Goal: Information Seeking & Learning: Learn about a topic

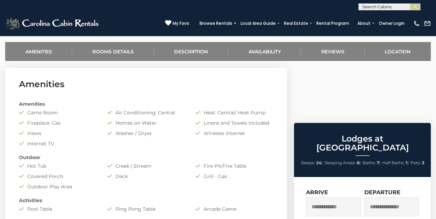
scroll to position [268, 0]
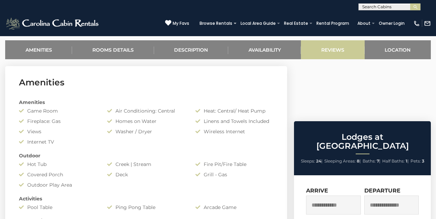
click at [340, 48] on link "Reviews" at bounding box center [332, 49] width 63 height 19
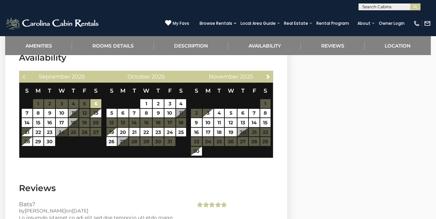
scroll to position [1221, 0]
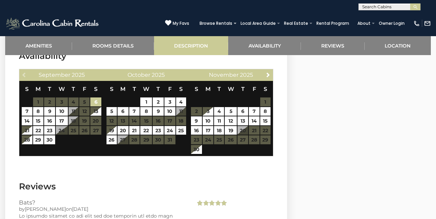
click at [191, 45] on link "Description" at bounding box center [191, 45] width 74 height 19
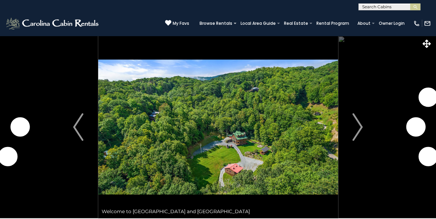
scroll to position [0, 0]
click at [360, 123] on img "Next" at bounding box center [358, 127] width 10 height 28
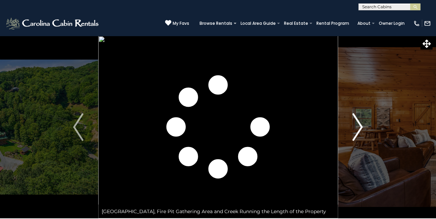
click at [360, 130] on img "Next" at bounding box center [358, 127] width 10 height 28
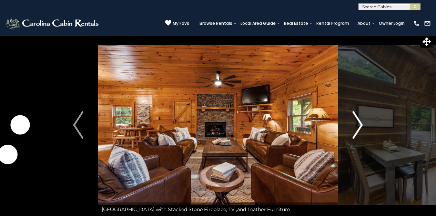
scroll to position [4, 0]
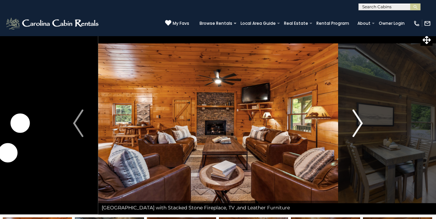
click at [360, 121] on img "Next" at bounding box center [358, 124] width 10 height 28
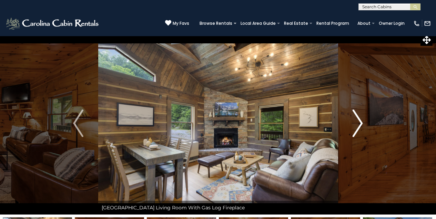
click at [359, 124] on img "Next" at bounding box center [358, 124] width 10 height 28
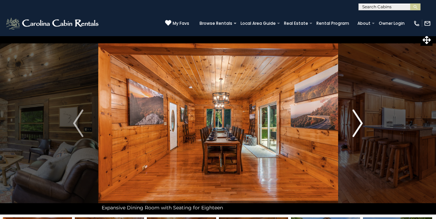
click at [359, 122] on img "Next" at bounding box center [358, 124] width 10 height 28
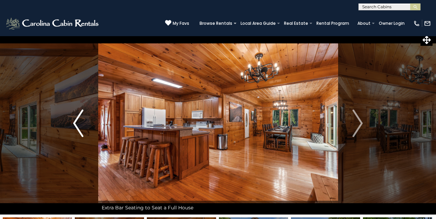
click at [77, 127] on img "Previous" at bounding box center [78, 124] width 10 height 28
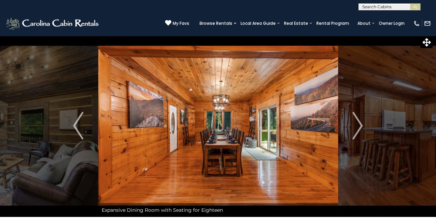
scroll to position [1, 0]
click at [360, 124] on img "Next" at bounding box center [358, 126] width 10 height 28
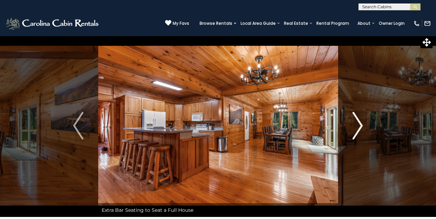
click at [361, 120] on img "Next" at bounding box center [358, 126] width 10 height 28
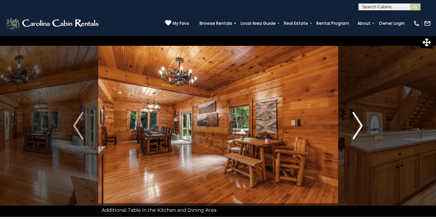
click at [360, 124] on img "Next" at bounding box center [358, 126] width 10 height 28
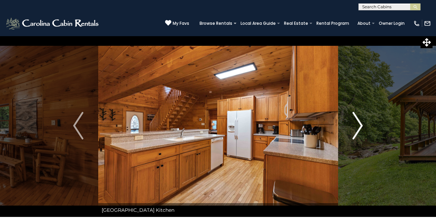
click at [361, 123] on img "Next" at bounding box center [358, 126] width 10 height 28
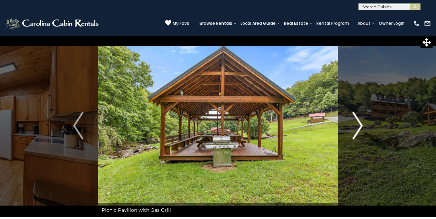
click at [359, 123] on img "Next" at bounding box center [358, 126] width 10 height 28
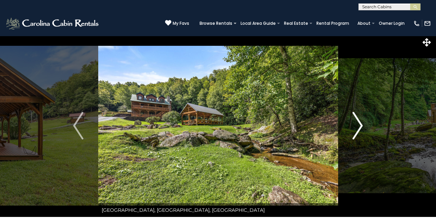
click at [358, 126] on img "Next" at bounding box center [358, 126] width 10 height 28
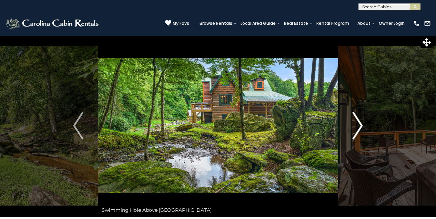
click at [358, 123] on img "Next" at bounding box center [358, 126] width 10 height 28
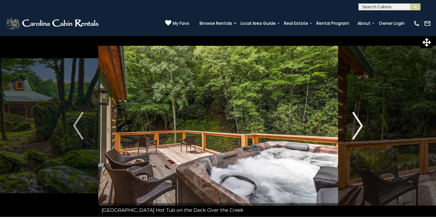
click at [361, 125] on img "Next" at bounding box center [358, 126] width 10 height 28
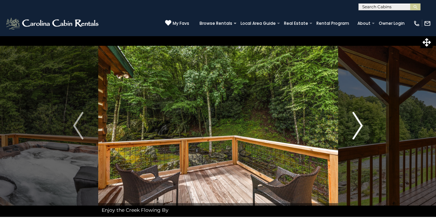
click at [360, 124] on img "Next" at bounding box center [358, 126] width 10 height 28
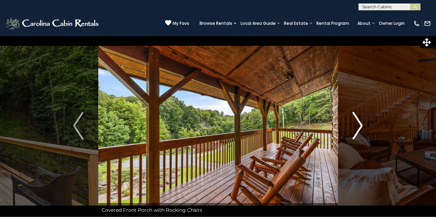
click at [360, 124] on img "Next" at bounding box center [358, 126] width 10 height 28
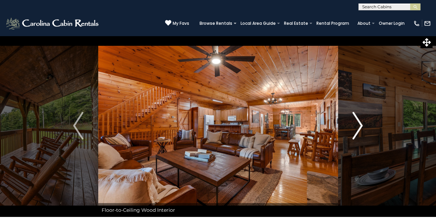
click at [363, 123] on button "Next" at bounding box center [358, 125] width 40 height 183
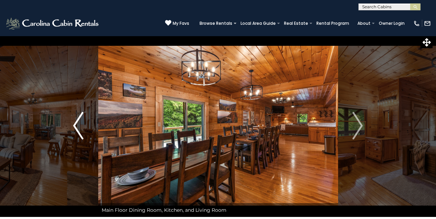
click at [79, 129] on img "Previous" at bounding box center [78, 126] width 10 height 28
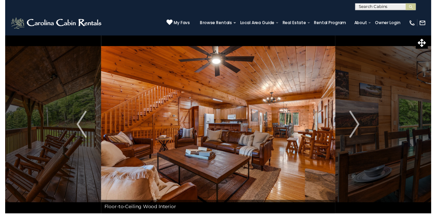
scroll to position [0, 0]
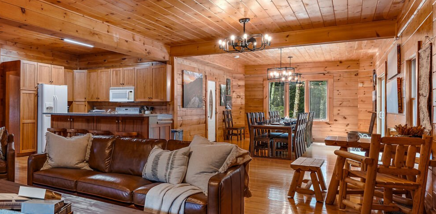
drag, startPoint x: 92, startPoint y: 32, endPoint x: 96, endPoint y: 50, distance: 17.7
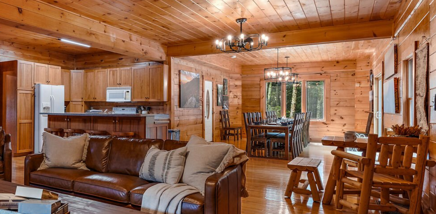
drag, startPoint x: 96, startPoint y: 50, endPoint x: 81, endPoint y: 75, distance: 30.0
click at [97, 36] on img at bounding box center [217, 127] width 240 height 183
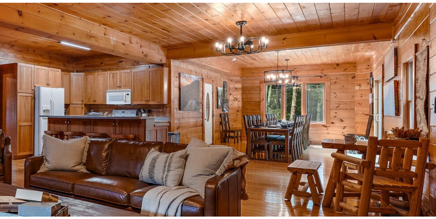
scroll to position [21, 0]
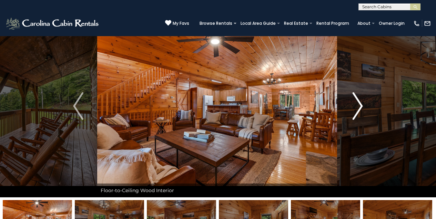
click at [361, 106] on img "Next" at bounding box center [358, 106] width 10 height 28
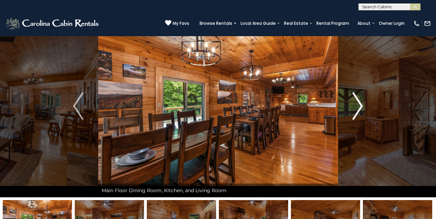
click at [360, 105] on img "Next" at bounding box center [358, 106] width 10 height 28
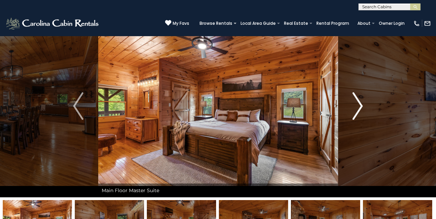
click at [358, 102] on img "Next" at bounding box center [358, 106] width 10 height 28
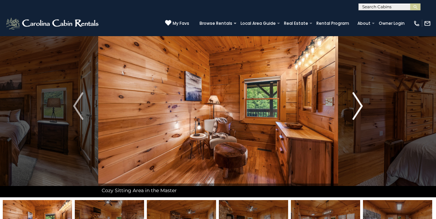
click at [360, 104] on img "Next" at bounding box center [358, 106] width 10 height 28
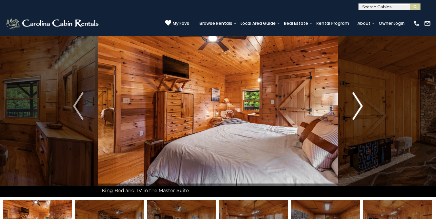
click at [354, 108] on img "Next" at bounding box center [358, 106] width 10 height 28
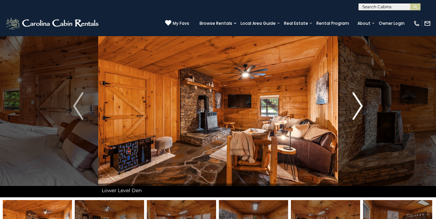
click at [359, 105] on img "Next" at bounding box center [358, 106] width 10 height 28
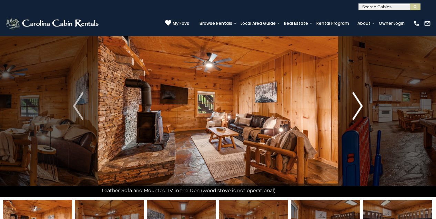
click at [360, 103] on img "Next" at bounding box center [358, 106] width 10 height 28
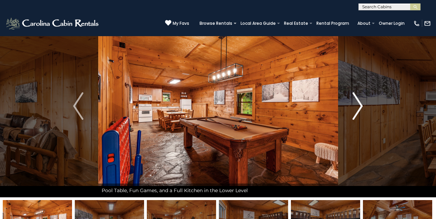
click at [358, 99] on img "Next" at bounding box center [358, 106] width 10 height 28
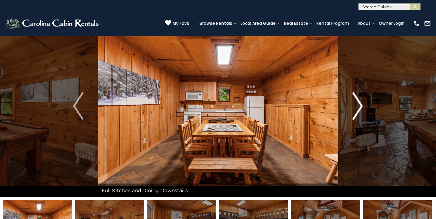
click at [358, 103] on img "Next" at bounding box center [358, 106] width 10 height 28
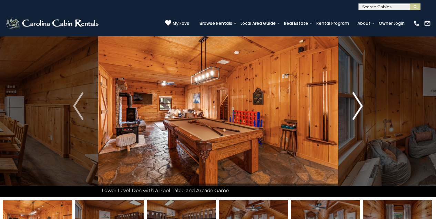
click at [359, 101] on img "Next" at bounding box center [358, 106] width 10 height 28
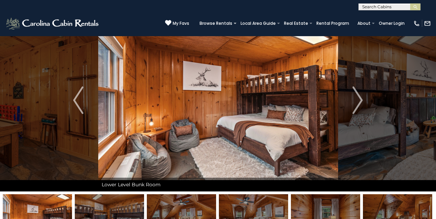
scroll to position [27, 0]
click at [360, 96] on img "Next" at bounding box center [358, 100] width 10 height 28
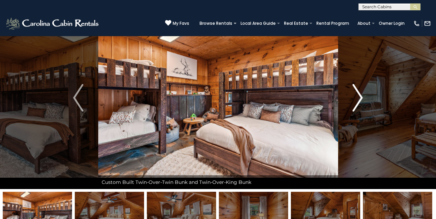
scroll to position [29, 0]
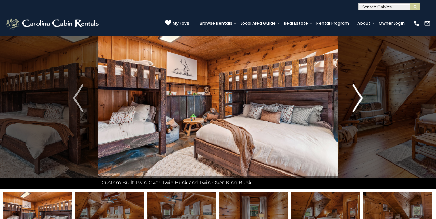
click at [359, 96] on img "Next" at bounding box center [358, 98] width 10 height 28
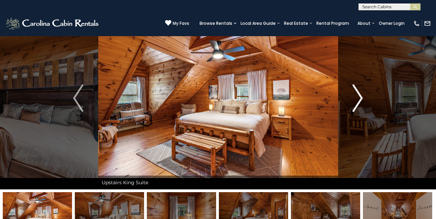
click at [360, 98] on img "Next" at bounding box center [358, 98] width 10 height 28
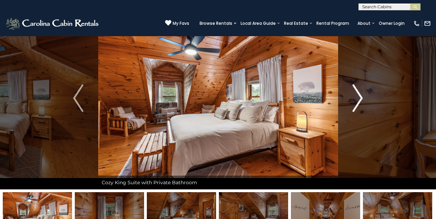
click at [359, 98] on img "Next" at bounding box center [358, 98] width 10 height 28
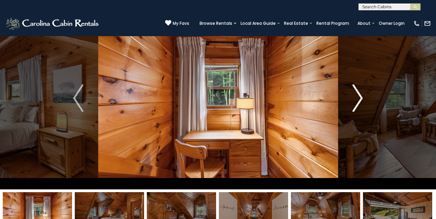
click at [359, 97] on img "Next" at bounding box center [358, 98] width 10 height 28
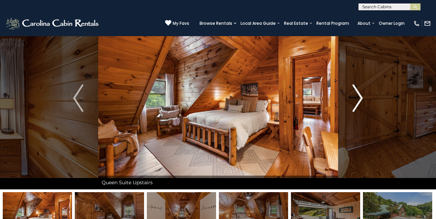
click at [360, 97] on img "Next" at bounding box center [358, 98] width 10 height 28
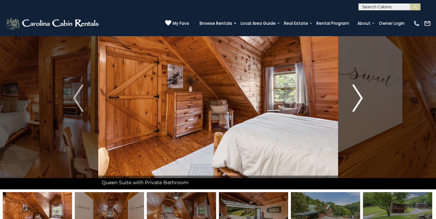
click at [360, 95] on img "Next" at bounding box center [358, 98] width 10 height 28
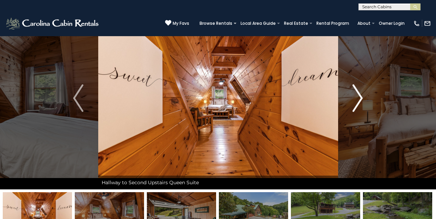
click at [359, 95] on img "Next" at bounding box center [358, 98] width 10 height 28
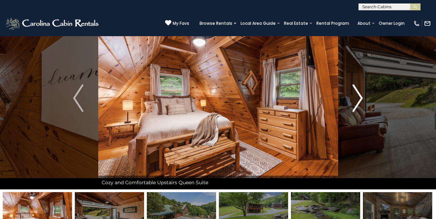
click at [360, 97] on img "Next" at bounding box center [358, 98] width 10 height 28
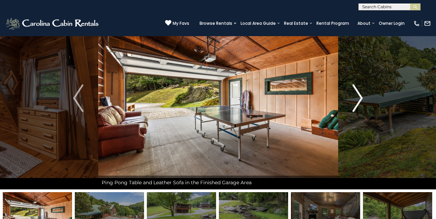
click at [359, 95] on img "Next" at bounding box center [358, 98] width 10 height 28
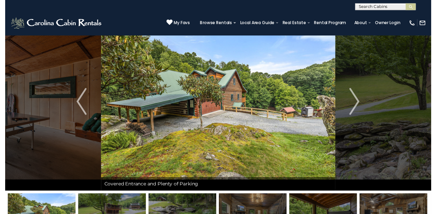
scroll to position [17, 0]
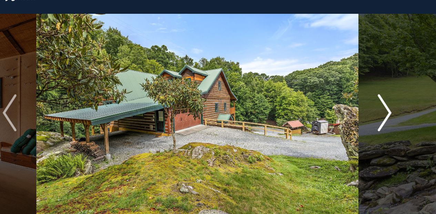
click at [353, 96] on img "Next" at bounding box center [358, 110] width 10 height 28
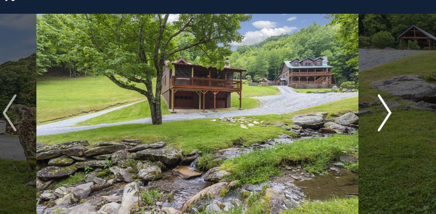
click at [353, 96] on img "Next" at bounding box center [358, 110] width 10 height 28
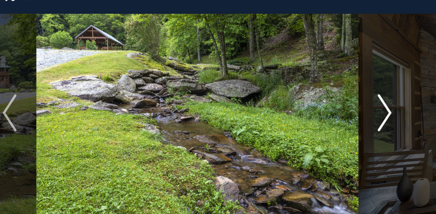
click at [353, 96] on img "Next" at bounding box center [358, 110] width 10 height 28
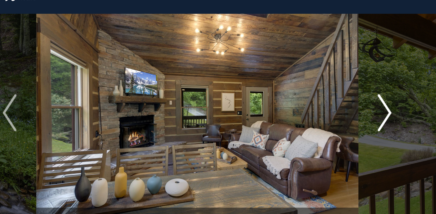
click at [353, 96] on img "Next" at bounding box center [358, 110] width 10 height 28
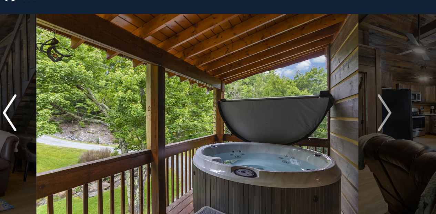
click at [73, 96] on img "Previous" at bounding box center [78, 110] width 10 height 28
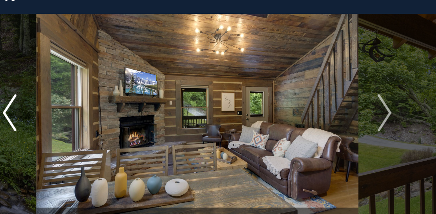
click at [73, 96] on img "Previous" at bounding box center [78, 110] width 10 height 28
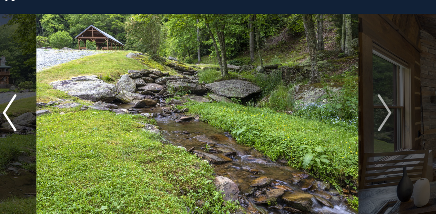
click at [73, 96] on img "Previous" at bounding box center [78, 110] width 10 height 28
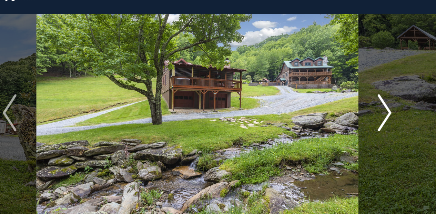
click at [353, 96] on img "Next" at bounding box center [358, 110] width 10 height 28
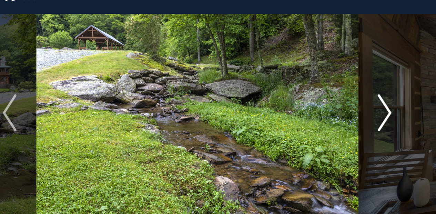
click at [353, 96] on img "Next" at bounding box center [358, 110] width 10 height 28
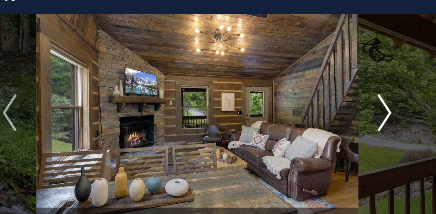
click at [353, 96] on img "Next" at bounding box center [358, 110] width 10 height 28
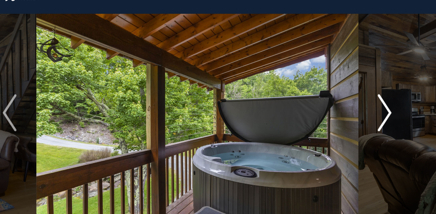
click at [353, 96] on img "Next" at bounding box center [358, 110] width 10 height 28
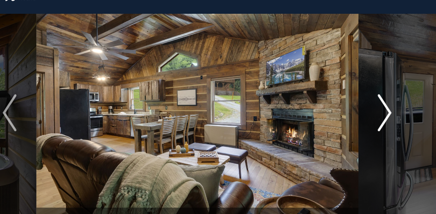
click at [353, 96] on img "Next" at bounding box center [358, 110] width 10 height 28
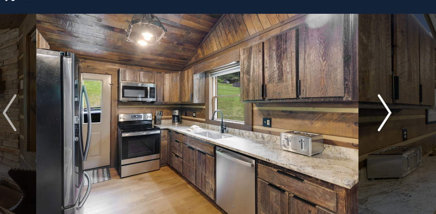
click at [353, 96] on img "Next" at bounding box center [358, 110] width 10 height 28
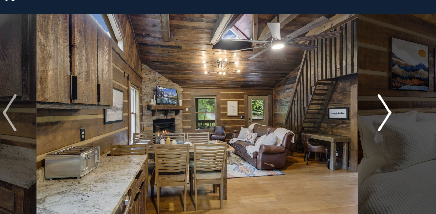
click at [353, 96] on img "Next" at bounding box center [358, 110] width 10 height 28
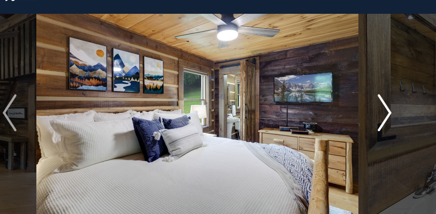
click at [353, 96] on img "Next" at bounding box center [358, 110] width 10 height 28
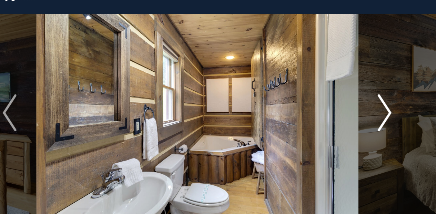
click at [353, 96] on img "Next" at bounding box center [358, 110] width 10 height 28
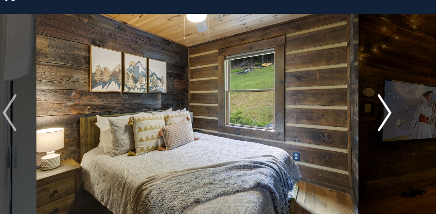
click at [353, 96] on img "Next" at bounding box center [358, 110] width 10 height 28
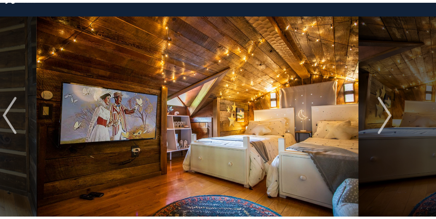
scroll to position [37, 0]
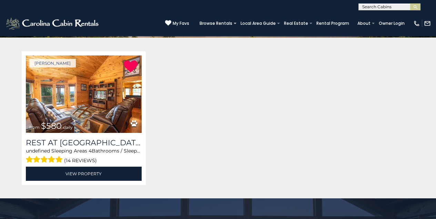
scroll to position [120, 0]
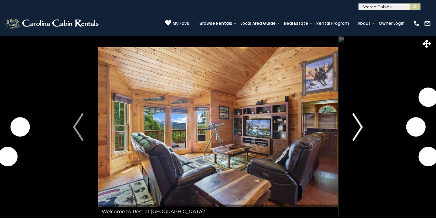
click at [360, 124] on img "Next" at bounding box center [358, 127] width 10 height 28
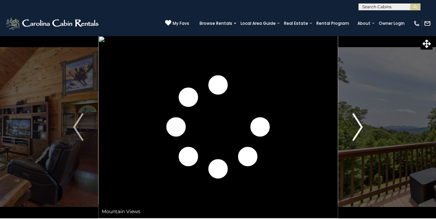
click at [360, 124] on img "Next" at bounding box center [358, 127] width 10 height 28
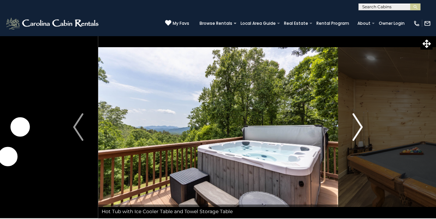
click at [361, 123] on img "Next" at bounding box center [358, 127] width 10 height 28
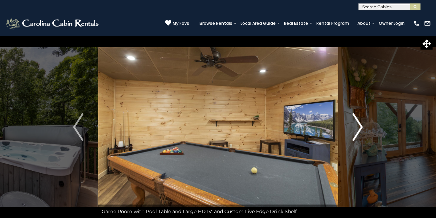
click at [359, 125] on img "Next" at bounding box center [358, 127] width 10 height 28
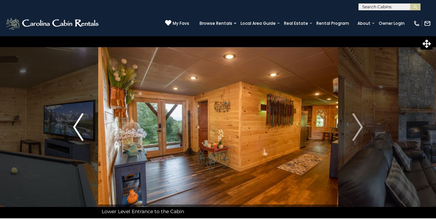
click at [77, 127] on img "Previous" at bounding box center [78, 127] width 10 height 28
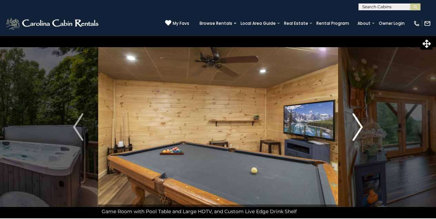
click at [358, 122] on img "Next" at bounding box center [358, 127] width 10 height 28
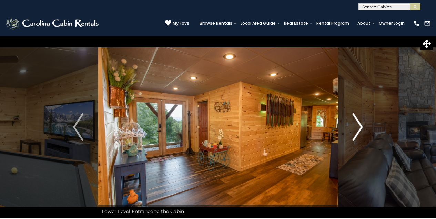
click at [358, 123] on img "Next" at bounding box center [358, 127] width 10 height 28
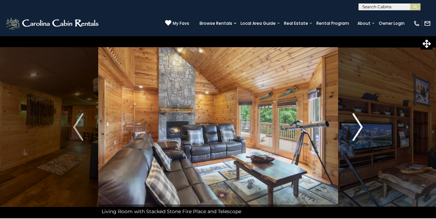
click at [361, 126] on img "Next" at bounding box center [358, 127] width 10 height 28
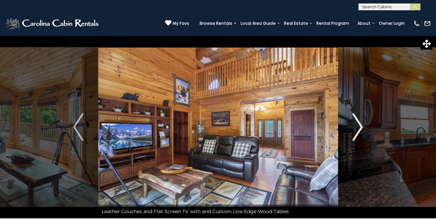
click at [363, 124] on button "Next" at bounding box center [358, 127] width 40 height 183
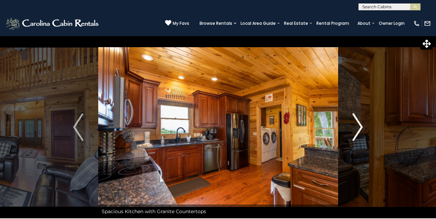
click at [359, 122] on img "Next" at bounding box center [358, 127] width 10 height 28
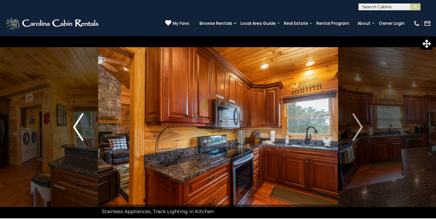
click at [77, 127] on img "Previous" at bounding box center [78, 127] width 10 height 28
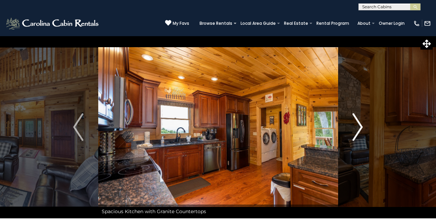
click at [358, 123] on img "Next" at bounding box center [358, 127] width 10 height 28
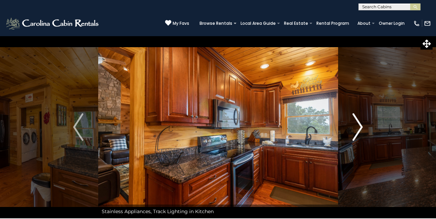
click at [361, 123] on img "Next" at bounding box center [358, 127] width 10 height 28
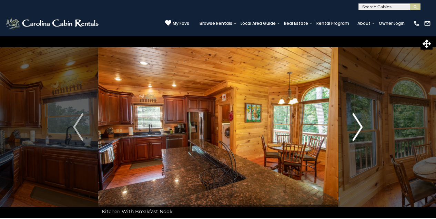
click at [360, 124] on img "Next" at bounding box center [358, 127] width 10 height 28
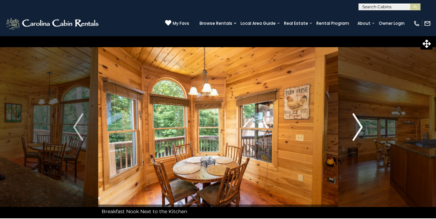
click at [358, 123] on img "Next" at bounding box center [358, 127] width 10 height 28
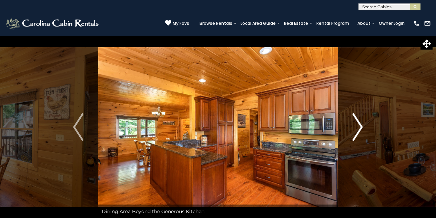
click at [358, 123] on img "Next" at bounding box center [358, 127] width 10 height 28
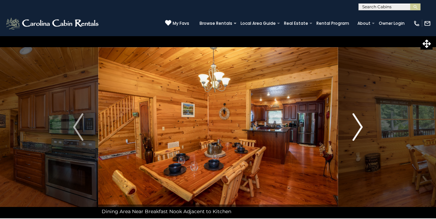
click at [359, 124] on img "Next" at bounding box center [358, 127] width 10 height 28
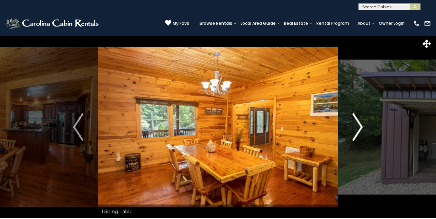
click at [354, 122] on img "Next" at bounding box center [358, 127] width 10 height 28
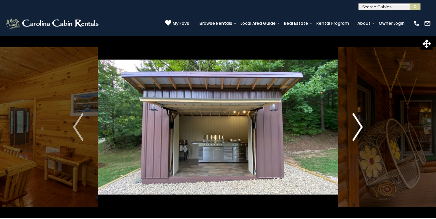
click at [357, 122] on img "Next" at bounding box center [358, 127] width 10 height 28
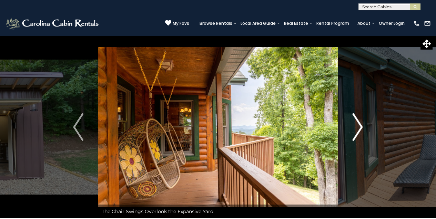
click at [360, 122] on img "Next" at bounding box center [358, 127] width 10 height 28
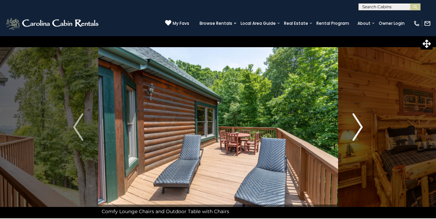
click at [360, 121] on img "Next" at bounding box center [358, 127] width 10 height 28
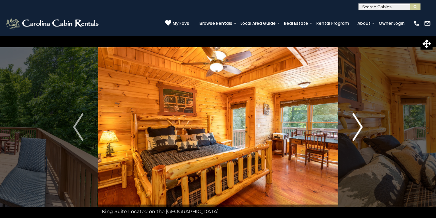
click at [361, 124] on img "Next" at bounding box center [358, 127] width 10 height 28
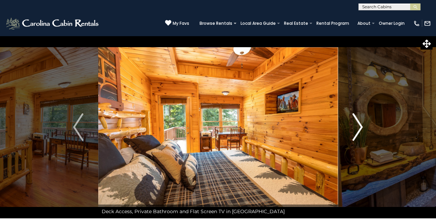
click at [360, 124] on img "Next" at bounding box center [358, 127] width 10 height 28
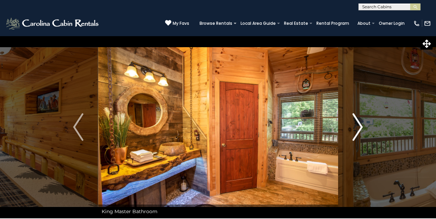
click at [358, 125] on img "Next" at bounding box center [358, 127] width 10 height 28
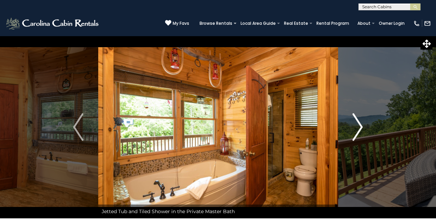
click at [358, 125] on img "Next" at bounding box center [358, 127] width 10 height 28
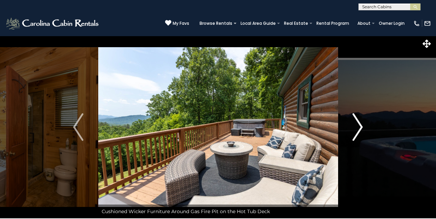
click at [358, 125] on img "Next" at bounding box center [358, 127] width 10 height 28
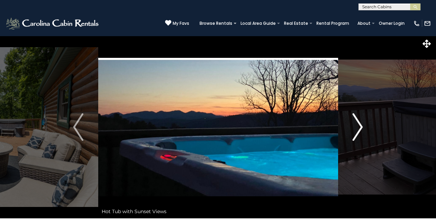
click at [357, 123] on img "Next" at bounding box center [358, 127] width 10 height 28
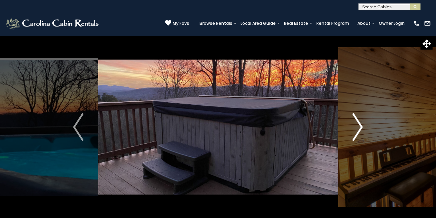
click at [358, 121] on img "Next" at bounding box center [358, 127] width 10 height 28
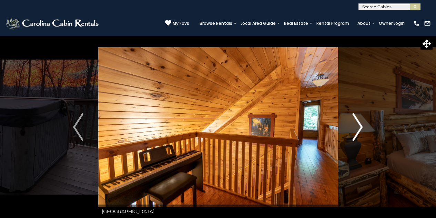
click at [358, 120] on img "Next" at bounding box center [358, 127] width 10 height 28
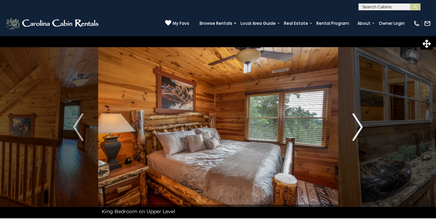
click at [358, 122] on img "Next" at bounding box center [358, 127] width 10 height 28
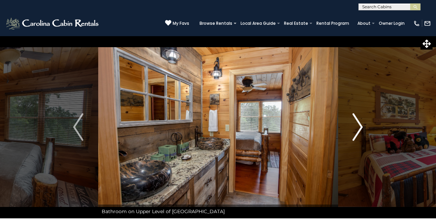
click at [358, 122] on img "Next" at bounding box center [358, 127] width 10 height 28
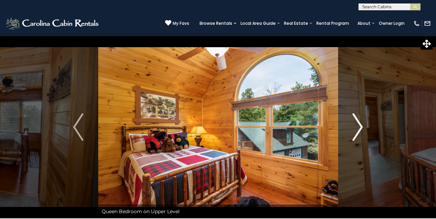
click at [356, 121] on img "Next" at bounding box center [358, 127] width 10 height 28
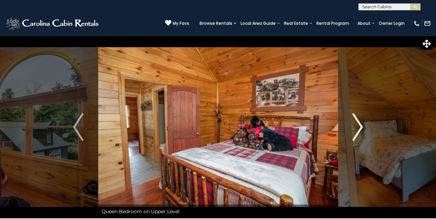
click at [357, 121] on img "Next" at bounding box center [358, 127] width 10 height 28
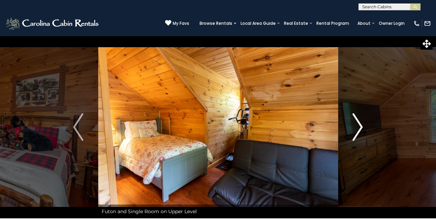
click at [361, 123] on img "Next" at bounding box center [358, 127] width 10 height 28
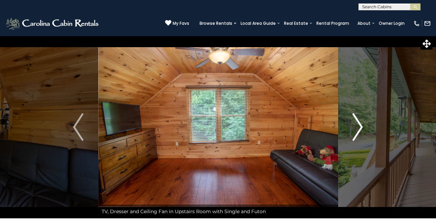
click at [357, 119] on img "Next" at bounding box center [358, 127] width 10 height 28
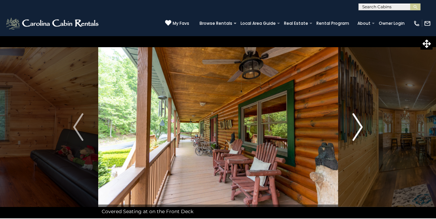
click at [357, 119] on img "Next" at bounding box center [358, 127] width 10 height 28
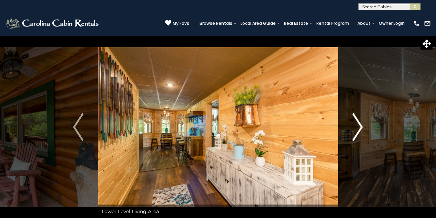
click at [356, 121] on img "Next" at bounding box center [358, 127] width 10 height 28
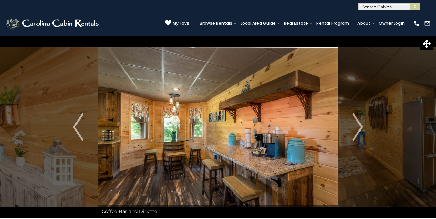
click at [289, 148] on img at bounding box center [218, 127] width 240 height 183
click at [287, 148] on img at bounding box center [218, 127] width 240 height 183
click at [253, 131] on img at bounding box center [218, 127] width 240 height 183
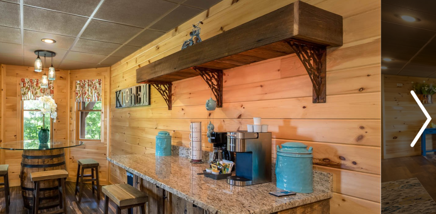
click at [353, 113] on img "Next" at bounding box center [358, 127] width 10 height 28
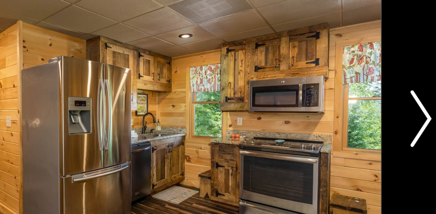
click at [353, 113] on img "Next" at bounding box center [358, 127] width 10 height 28
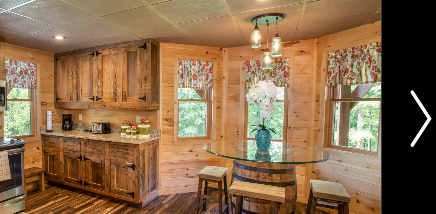
click at [353, 113] on img "Next" at bounding box center [358, 127] width 10 height 28
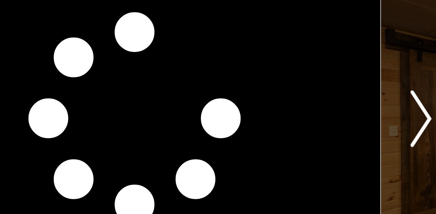
click at [353, 113] on img "Next" at bounding box center [358, 127] width 10 height 28
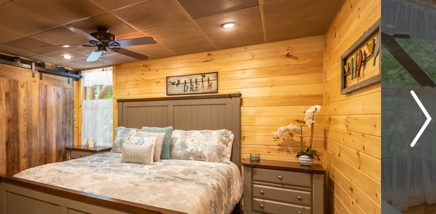
click at [353, 113] on img "Next" at bounding box center [358, 127] width 10 height 28
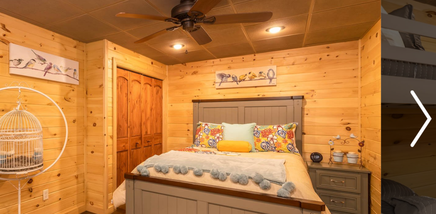
click at [353, 113] on img "Next" at bounding box center [358, 127] width 10 height 28
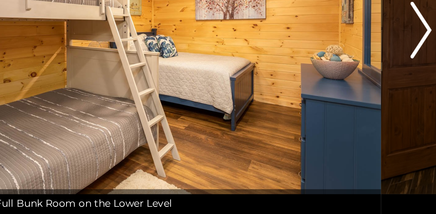
scroll to position [9, 0]
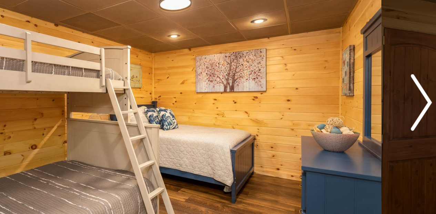
click at [353, 105] on img "Next" at bounding box center [358, 119] width 10 height 28
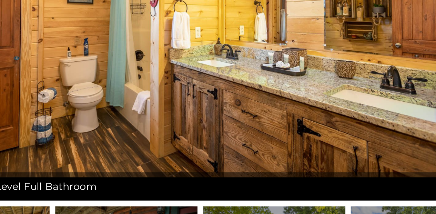
scroll to position [11, 0]
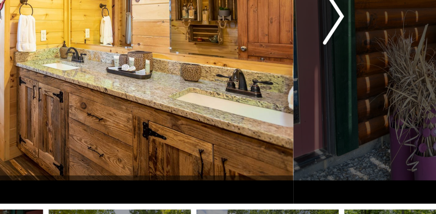
click at [353, 102] on img "Next" at bounding box center [358, 116] width 10 height 28
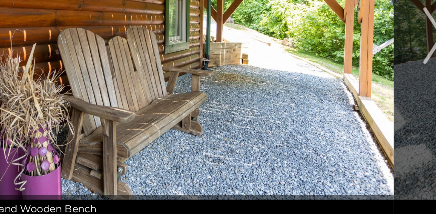
scroll to position [51, 0]
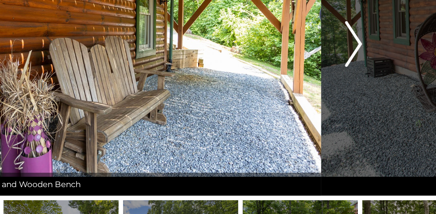
click at [353, 62] on img "Next" at bounding box center [358, 76] width 10 height 28
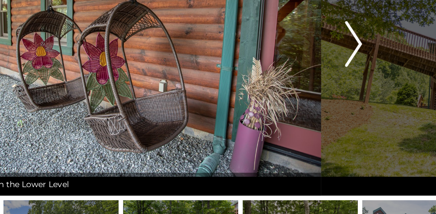
click at [353, 62] on img "Next" at bounding box center [358, 76] width 10 height 28
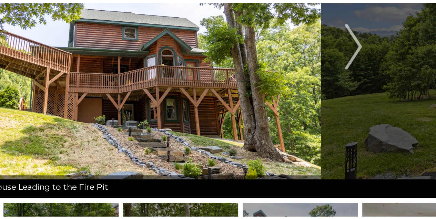
scroll to position [57, 0]
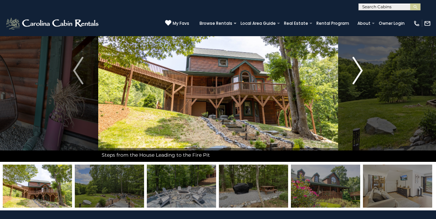
click at [360, 71] on img "Next" at bounding box center [358, 71] width 10 height 28
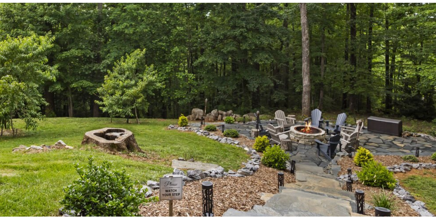
scroll to position [3, 0]
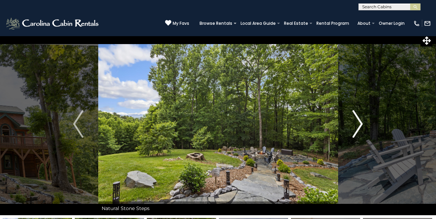
click at [360, 130] on img "Next" at bounding box center [358, 124] width 10 height 28
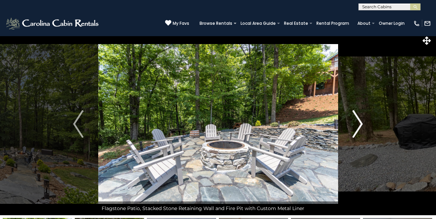
click at [359, 119] on img "Next" at bounding box center [358, 124] width 10 height 28
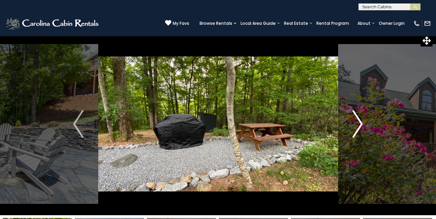
click at [359, 118] on img "Next" at bounding box center [358, 124] width 10 height 28
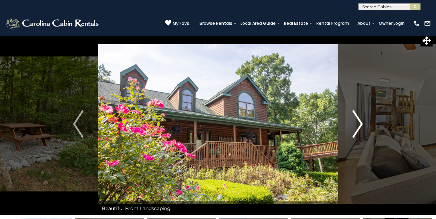
click at [359, 122] on img "Next" at bounding box center [358, 124] width 10 height 28
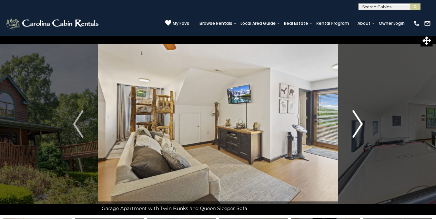
click at [361, 120] on img "Next" at bounding box center [358, 124] width 10 height 28
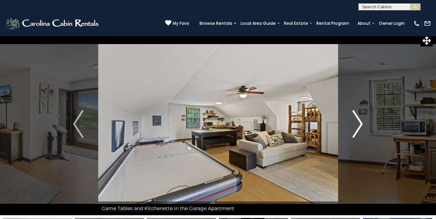
click at [360, 120] on img "Next" at bounding box center [358, 124] width 10 height 28
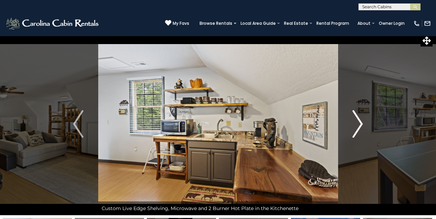
click at [360, 122] on img "Next" at bounding box center [358, 124] width 10 height 28
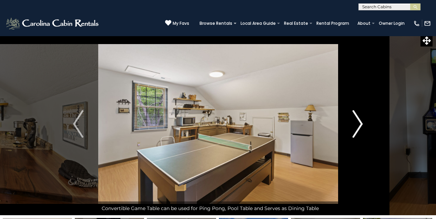
click at [359, 119] on img "Next" at bounding box center [358, 124] width 10 height 28
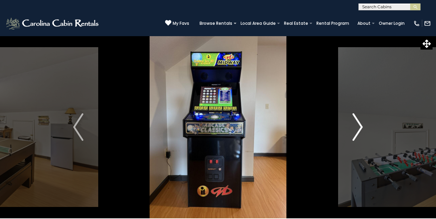
scroll to position [1, 0]
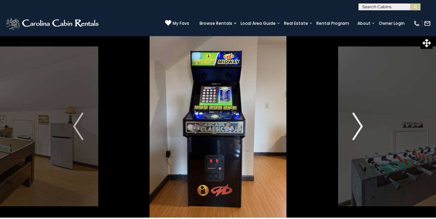
click at [360, 123] on img "Next" at bounding box center [358, 127] width 10 height 28
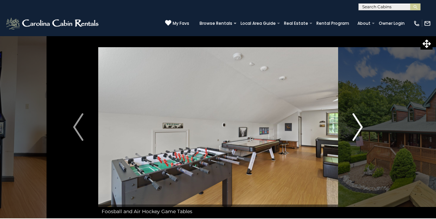
scroll to position [3, 0]
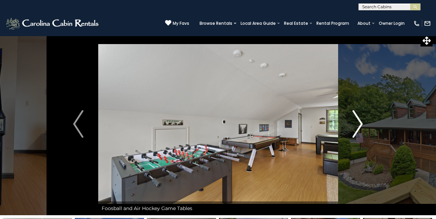
click at [359, 121] on img "Next" at bounding box center [358, 124] width 10 height 28
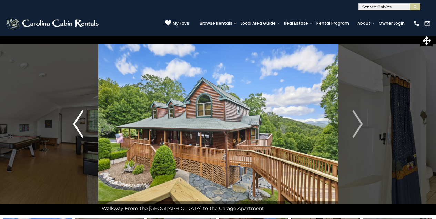
click at [74, 121] on img "Previous" at bounding box center [78, 124] width 10 height 28
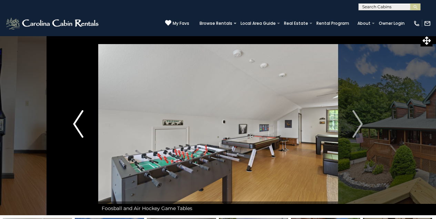
click at [75, 123] on img "Previous" at bounding box center [78, 124] width 10 height 28
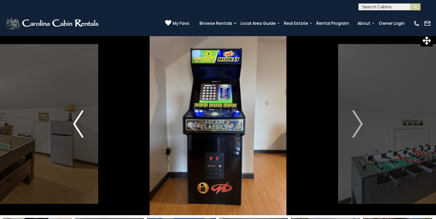
click at [75, 121] on img "Previous" at bounding box center [78, 124] width 10 height 28
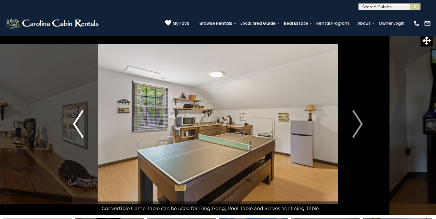
click at [77, 122] on img "Previous" at bounding box center [78, 124] width 10 height 28
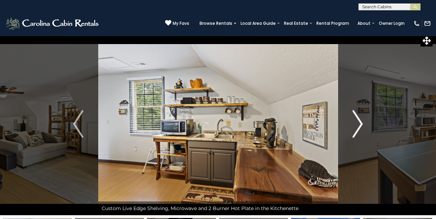
click at [358, 121] on img "Next" at bounding box center [358, 124] width 10 height 28
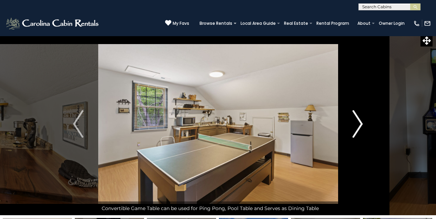
click at [360, 124] on img "Next" at bounding box center [358, 124] width 10 height 28
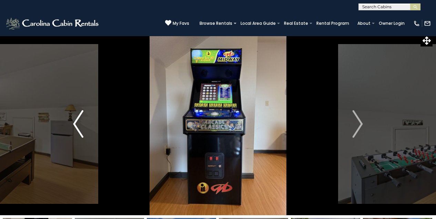
click at [77, 124] on img "Previous" at bounding box center [78, 124] width 10 height 28
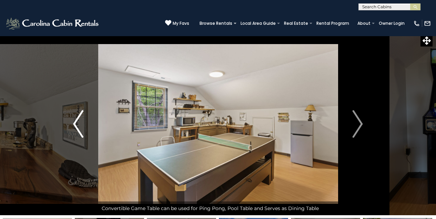
click at [77, 123] on img "Previous" at bounding box center [78, 124] width 10 height 28
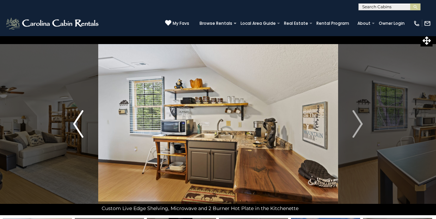
click at [75, 125] on img "Previous" at bounding box center [78, 124] width 10 height 28
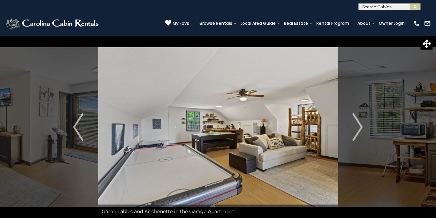
scroll to position [0, 0]
click at [360, 128] on img "Next" at bounding box center [358, 127] width 10 height 28
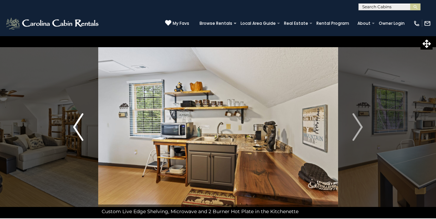
click at [77, 122] on img "Previous" at bounding box center [78, 127] width 10 height 28
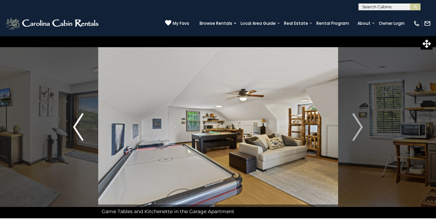
click at [75, 124] on img "Previous" at bounding box center [78, 127] width 10 height 28
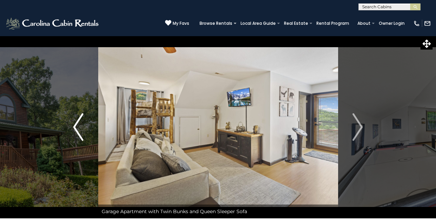
click at [75, 128] on img "Previous" at bounding box center [78, 127] width 10 height 28
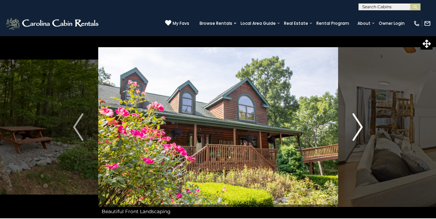
click at [360, 124] on img "Next" at bounding box center [358, 127] width 10 height 28
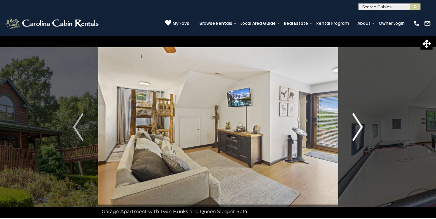
click at [360, 123] on img "Next" at bounding box center [358, 127] width 10 height 28
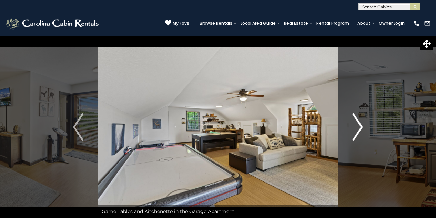
click at [357, 121] on img "Next" at bounding box center [358, 127] width 10 height 28
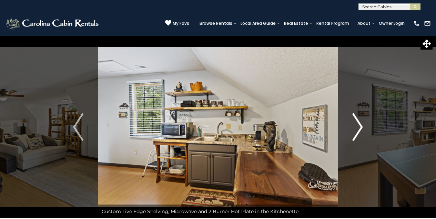
click at [356, 120] on img "Next" at bounding box center [358, 127] width 10 height 28
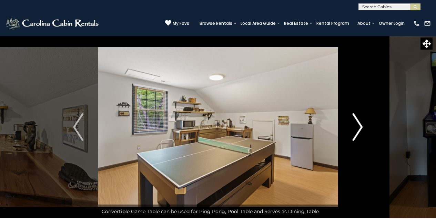
click at [354, 120] on img "Next" at bounding box center [358, 127] width 10 height 28
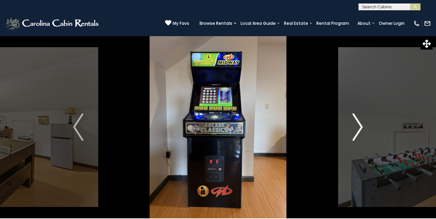
click at [361, 122] on img "Next" at bounding box center [358, 127] width 10 height 28
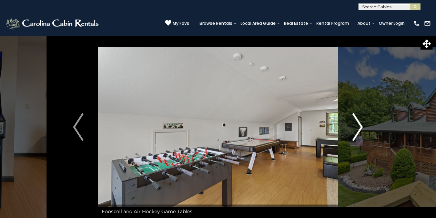
click at [360, 126] on img "Next" at bounding box center [358, 127] width 10 height 28
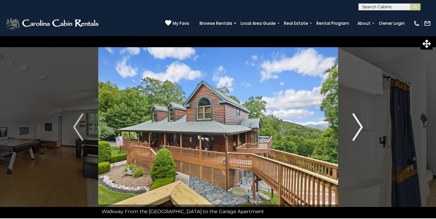
click at [361, 122] on img "Next" at bounding box center [358, 127] width 10 height 28
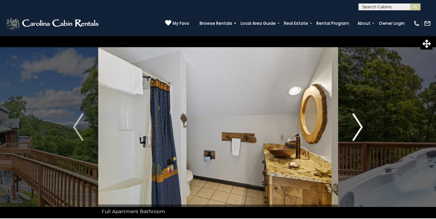
click at [356, 120] on img "Next" at bounding box center [358, 127] width 10 height 28
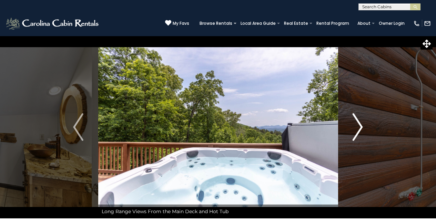
click at [357, 118] on img "Next" at bounding box center [358, 127] width 10 height 28
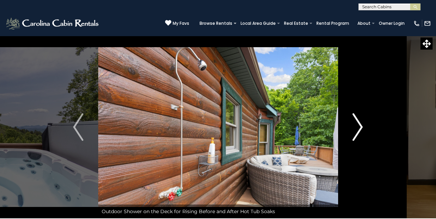
click at [358, 123] on img "Next" at bounding box center [358, 127] width 10 height 28
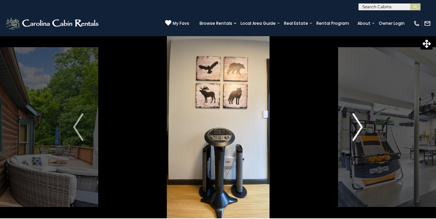
click at [359, 126] on img "Next" at bounding box center [358, 127] width 10 height 28
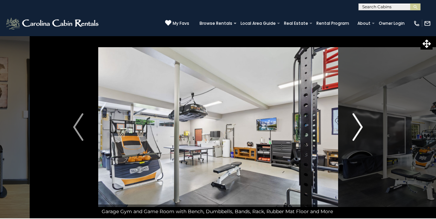
click at [361, 128] on img "Next" at bounding box center [358, 127] width 10 height 28
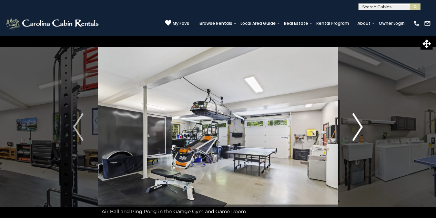
click at [360, 126] on img "Next" at bounding box center [358, 127] width 10 height 28
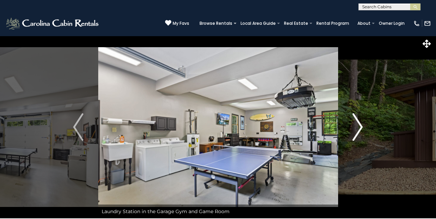
click at [356, 123] on img "Next" at bounding box center [358, 127] width 10 height 28
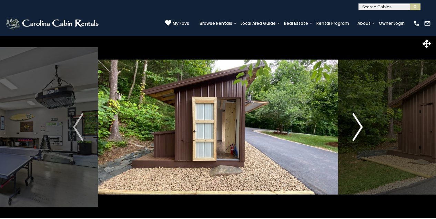
click at [360, 128] on img "Next" at bounding box center [358, 127] width 10 height 28
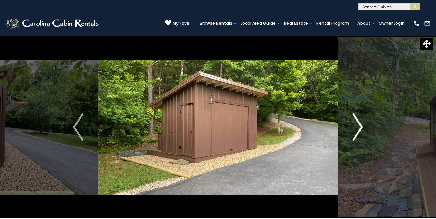
click at [360, 122] on img "Next" at bounding box center [358, 127] width 10 height 28
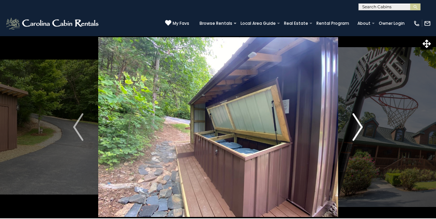
click at [360, 123] on img "Next" at bounding box center [358, 127] width 10 height 28
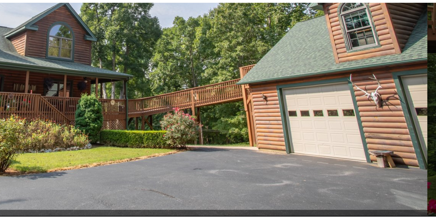
scroll to position [16, 0]
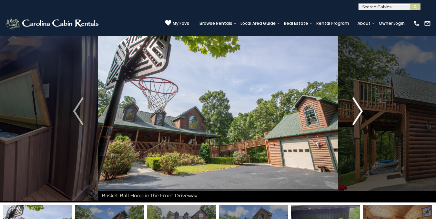
click at [358, 108] on img "Next" at bounding box center [358, 112] width 10 height 28
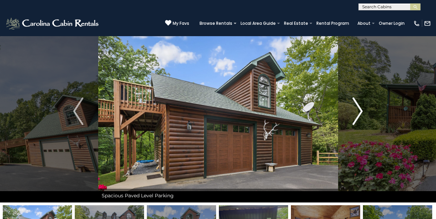
click at [360, 108] on img "Next" at bounding box center [358, 112] width 10 height 28
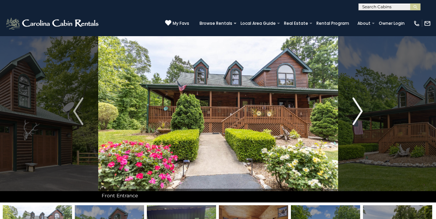
click at [359, 108] on img "Next" at bounding box center [358, 112] width 10 height 28
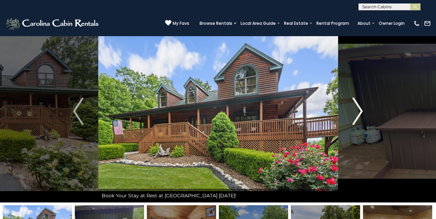
click at [358, 107] on img "Next" at bounding box center [358, 112] width 10 height 28
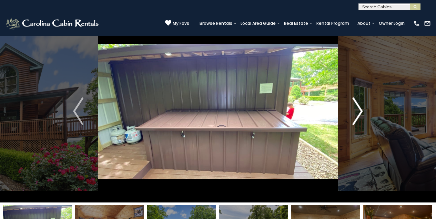
click at [357, 110] on img "Next" at bounding box center [358, 112] width 10 height 28
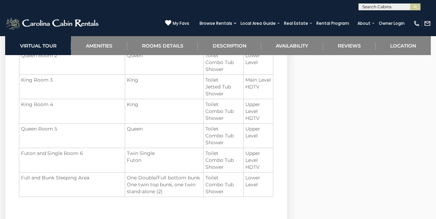
scroll to position [883, 0]
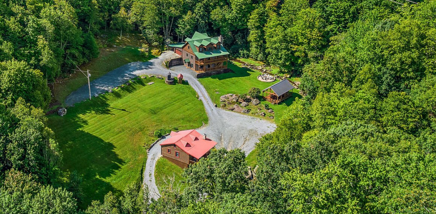
scroll to position [74, 0]
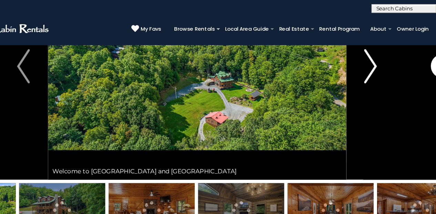
click at [353, 58] on img "Next" at bounding box center [358, 54] width 10 height 28
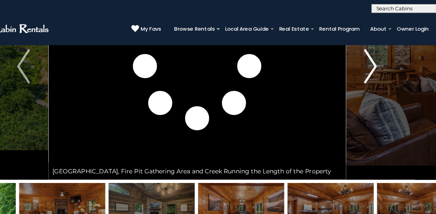
scroll to position [18, 0]
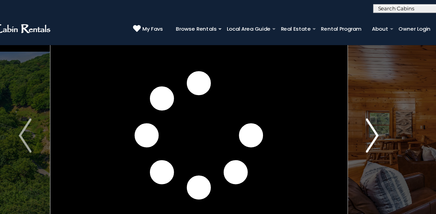
click at [353, 110] on img "Next" at bounding box center [358, 109] width 10 height 28
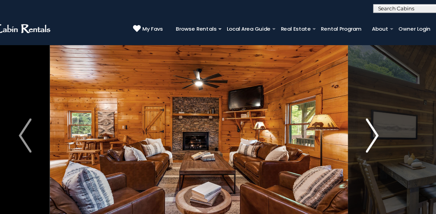
click at [353, 110] on img "Next" at bounding box center [358, 109] width 10 height 28
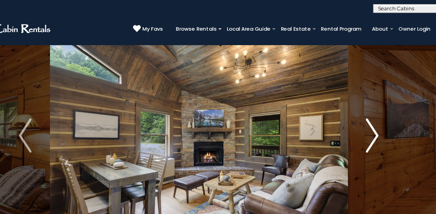
click at [353, 110] on img "Next" at bounding box center [358, 109] width 10 height 28
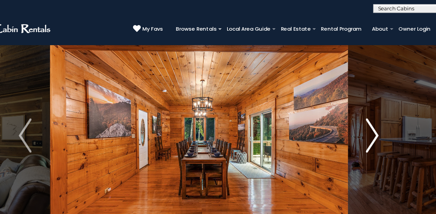
click at [353, 111] on img "Next" at bounding box center [358, 109] width 10 height 28
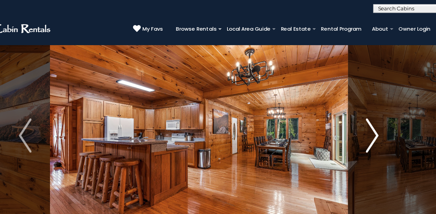
click at [353, 109] on img "Next" at bounding box center [358, 109] width 10 height 28
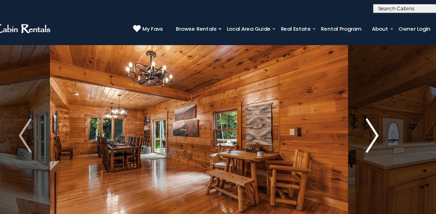
click at [353, 109] on img "Next" at bounding box center [358, 109] width 10 height 28
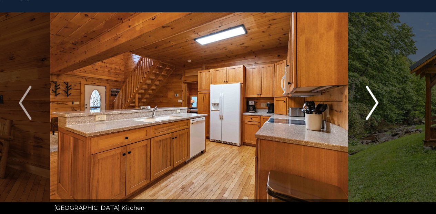
scroll to position [22, 0]
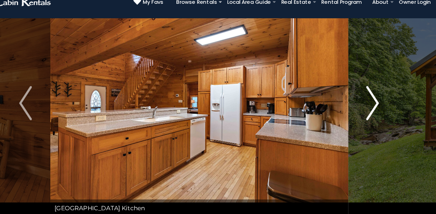
click at [353, 91] on img "Next" at bounding box center [358, 105] width 10 height 28
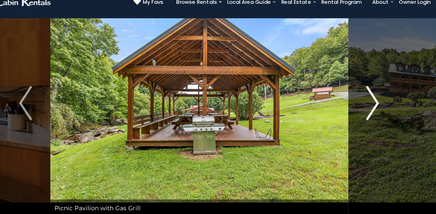
click at [353, 91] on img "Next" at bounding box center [358, 105] width 10 height 28
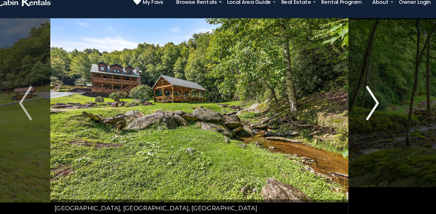
click at [353, 91] on img "Next" at bounding box center [358, 105] width 10 height 28
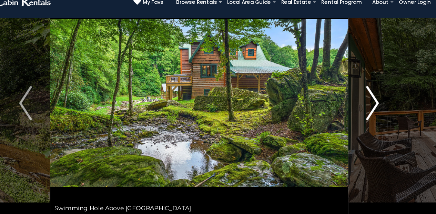
click at [353, 91] on img "Next" at bounding box center [358, 105] width 10 height 28
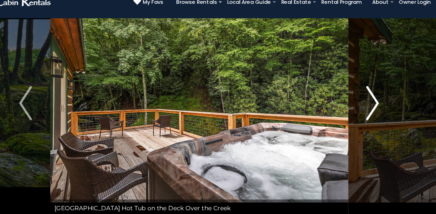
click at [353, 91] on img "Next" at bounding box center [358, 105] width 10 height 28
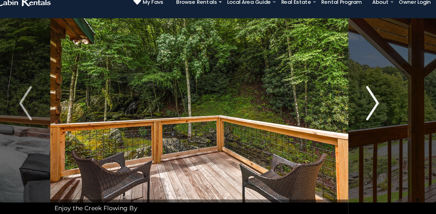
click at [353, 91] on img "Next" at bounding box center [358, 105] width 10 height 28
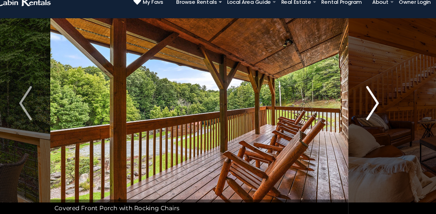
click at [353, 91] on img "Next" at bounding box center [358, 105] width 10 height 28
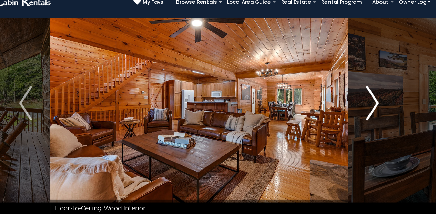
click at [353, 91] on img "Next" at bounding box center [358, 105] width 10 height 28
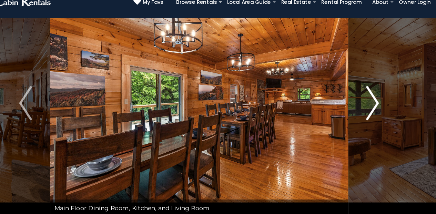
click at [353, 91] on img "Next" at bounding box center [358, 105] width 10 height 28
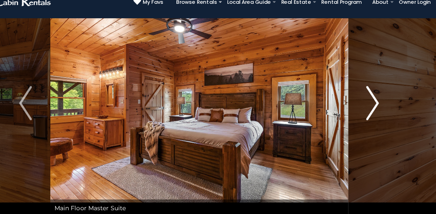
click at [353, 91] on img "Next" at bounding box center [358, 105] width 10 height 28
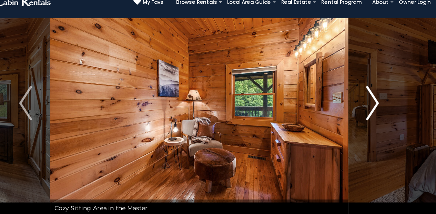
click at [353, 91] on img "Next" at bounding box center [358, 105] width 10 height 28
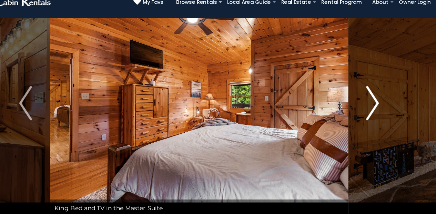
click at [353, 91] on img "Next" at bounding box center [358, 105] width 10 height 28
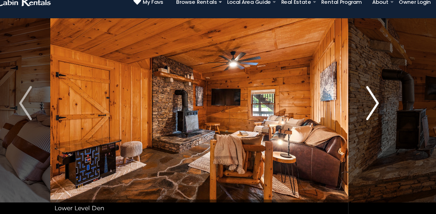
click at [353, 91] on img "Next" at bounding box center [358, 105] width 10 height 28
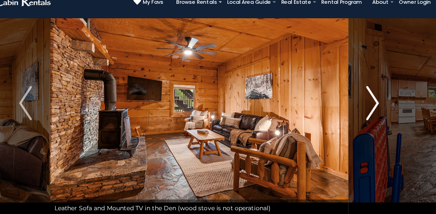
click at [353, 91] on img "Next" at bounding box center [358, 105] width 10 height 28
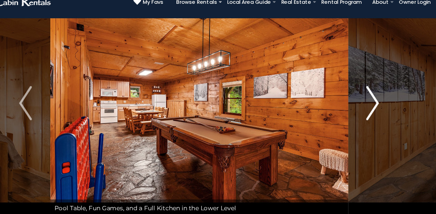
click at [353, 91] on img "Next" at bounding box center [358, 105] width 10 height 28
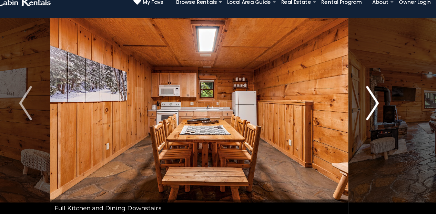
click at [353, 91] on img "Next" at bounding box center [358, 105] width 10 height 28
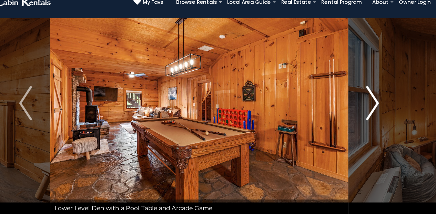
click at [353, 91] on img "Next" at bounding box center [358, 105] width 10 height 28
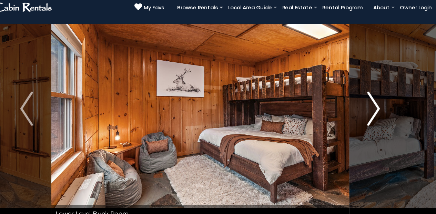
click at [353, 91] on img "Next" at bounding box center [358, 105] width 10 height 28
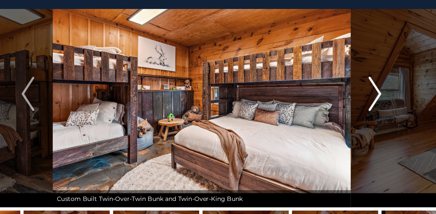
click at [353, 91] on img "Next" at bounding box center [358, 105] width 10 height 28
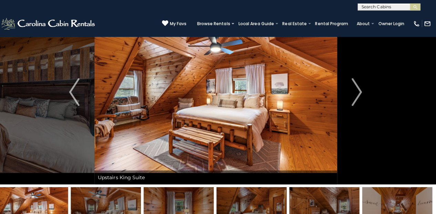
scroll to position [27, 0]
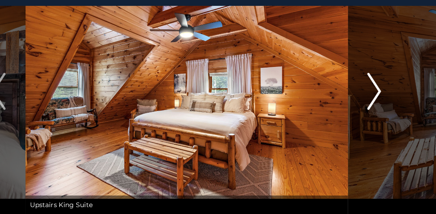
click at [353, 86] on img "Next" at bounding box center [358, 100] width 10 height 28
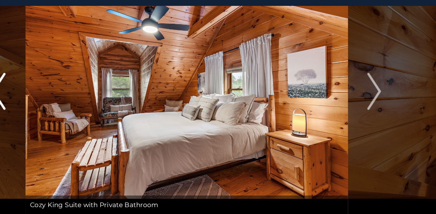
click at [73, 86] on img "Previous" at bounding box center [78, 100] width 10 height 28
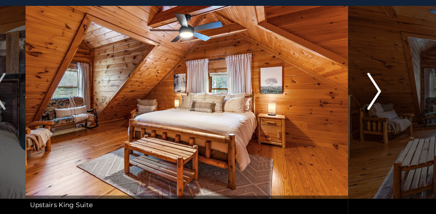
click at [338, 71] on button "Next" at bounding box center [358, 100] width 40 height 183
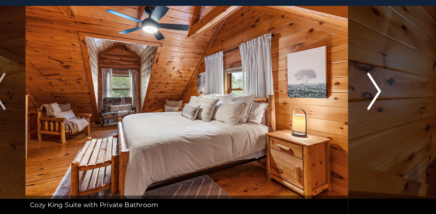
click at [353, 86] on img "Next" at bounding box center [358, 100] width 10 height 28
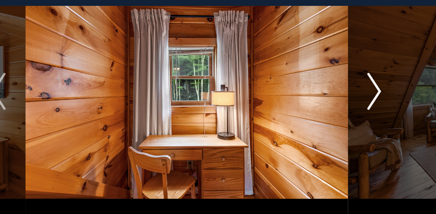
click at [353, 86] on img "Next" at bounding box center [358, 100] width 10 height 28
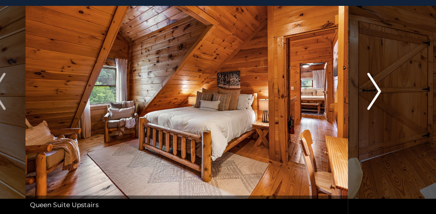
click at [353, 86] on img "Next" at bounding box center [358, 100] width 10 height 28
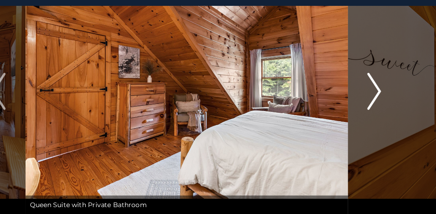
click at [353, 86] on img "Next" at bounding box center [358, 100] width 10 height 28
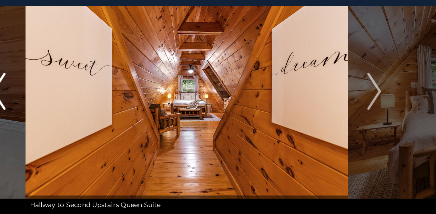
click at [73, 86] on img "Previous" at bounding box center [78, 100] width 10 height 28
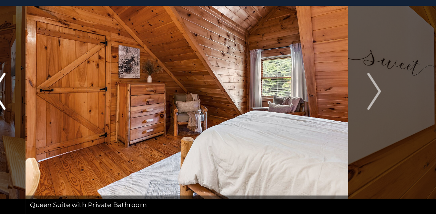
click at [73, 86] on img "Previous" at bounding box center [78, 100] width 10 height 28
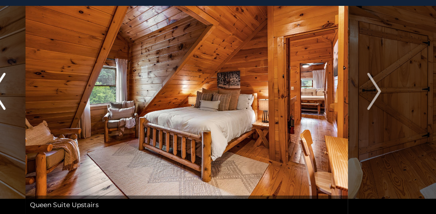
click at [73, 86] on img "Previous" at bounding box center [78, 100] width 10 height 28
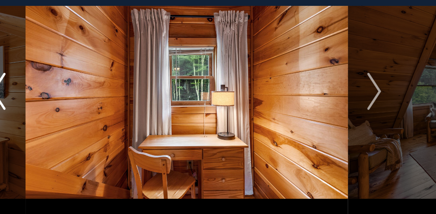
click at [73, 86] on img "Previous" at bounding box center [78, 100] width 10 height 28
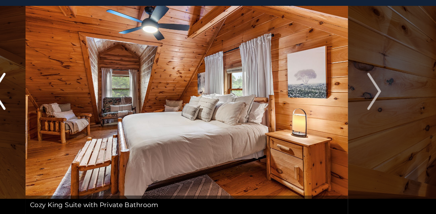
click at [73, 86] on img "Previous" at bounding box center [78, 100] width 10 height 28
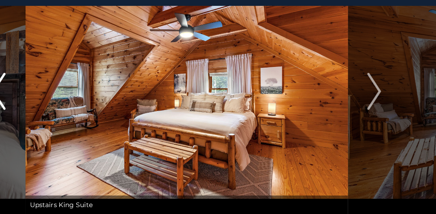
click at [73, 86] on img "Previous" at bounding box center [78, 100] width 10 height 28
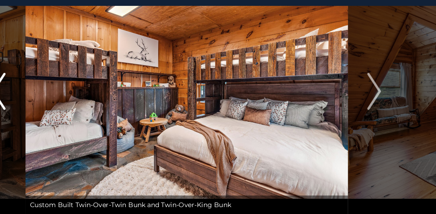
click at [73, 86] on img "Previous" at bounding box center [78, 100] width 10 height 28
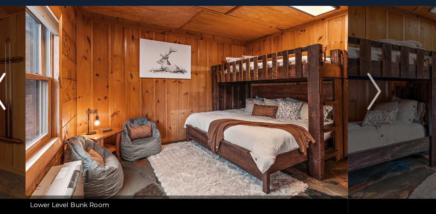
click at [73, 86] on img "Previous" at bounding box center [78, 100] width 10 height 28
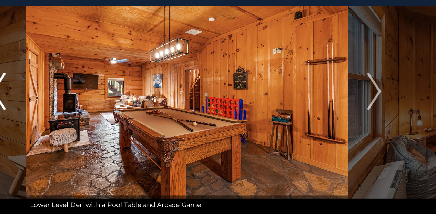
click at [73, 86] on img "Previous" at bounding box center [78, 100] width 10 height 28
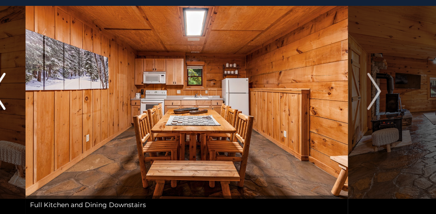
click at [73, 86] on img "Previous" at bounding box center [78, 100] width 10 height 28
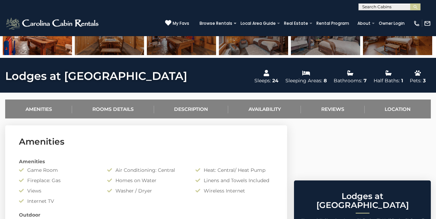
scroll to position [206, 0]
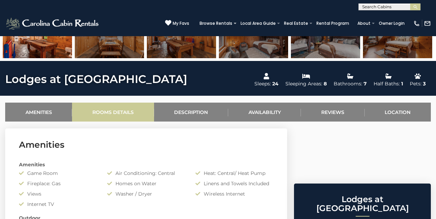
click at [99, 114] on link "Rooms Details" at bounding box center [113, 112] width 82 height 19
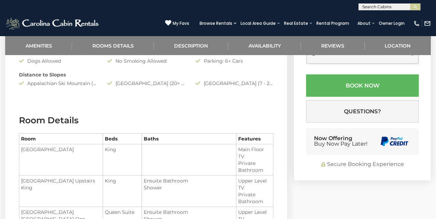
scroll to position [476, 0]
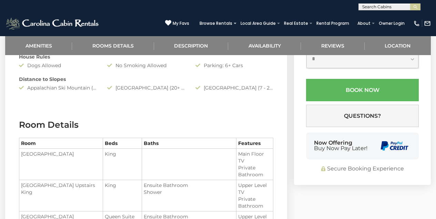
click at [181, 121] on h3 "Room Details" at bounding box center [146, 125] width 254 height 12
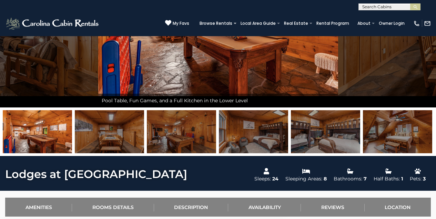
scroll to position [111, 0]
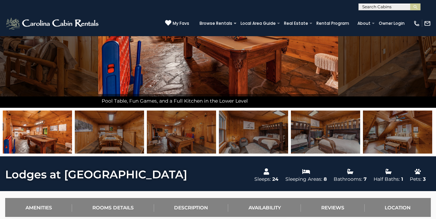
click at [394, 132] on img at bounding box center [397, 132] width 69 height 43
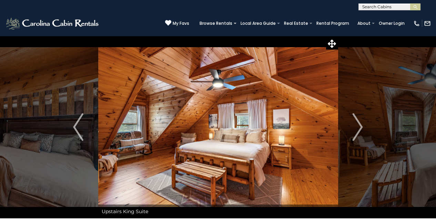
scroll to position [0, 0]
click at [75, 124] on img "Previous" at bounding box center [78, 127] width 10 height 28
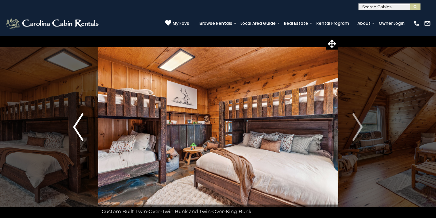
click at [75, 124] on img "Previous" at bounding box center [78, 127] width 10 height 28
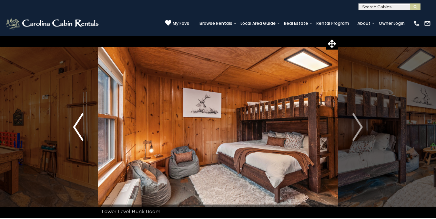
click at [75, 124] on img "Previous" at bounding box center [78, 127] width 10 height 28
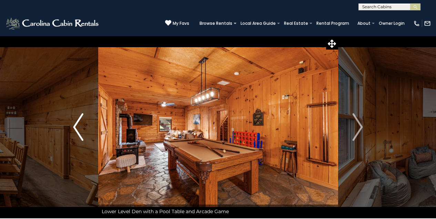
click at [75, 124] on img "Previous" at bounding box center [78, 127] width 10 height 28
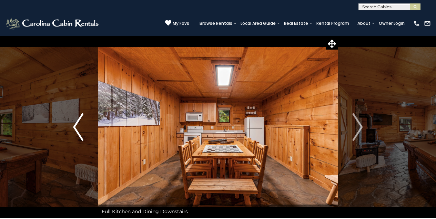
click at [75, 124] on img "Previous" at bounding box center [78, 127] width 10 height 28
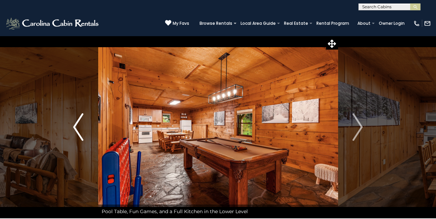
click at [75, 124] on img "Previous" at bounding box center [78, 127] width 10 height 28
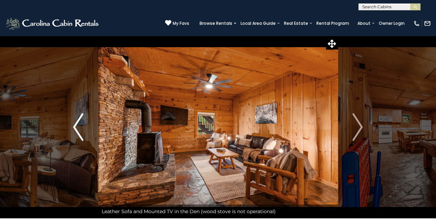
click at [75, 124] on img "Previous" at bounding box center [78, 127] width 10 height 28
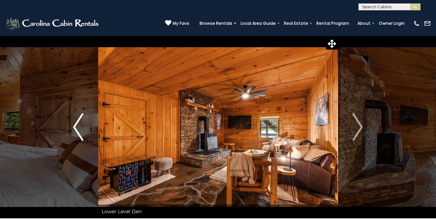
click at [75, 124] on img "Previous" at bounding box center [78, 127] width 10 height 28
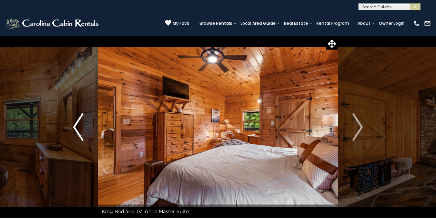
click at [75, 124] on img "Previous" at bounding box center [78, 127] width 10 height 28
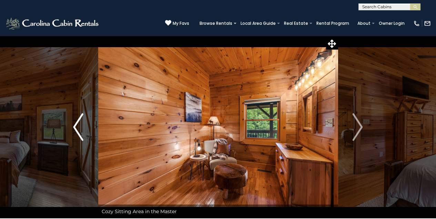
click at [75, 124] on img "Previous" at bounding box center [78, 127] width 10 height 28
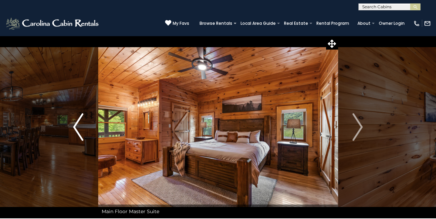
click at [75, 124] on img "Previous" at bounding box center [78, 127] width 10 height 28
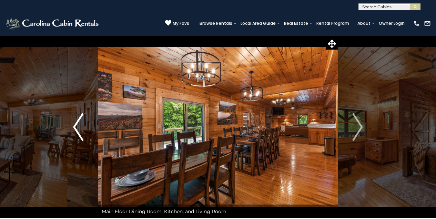
click at [75, 124] on img "Previous" at bounding box center [78, 127] width 10 height 28
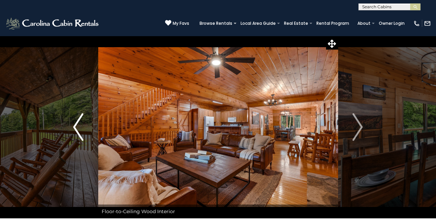
click at [75, 124] on img "Previous" at bounding box center [78, 127] width 10 height 28
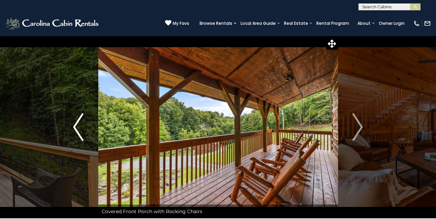
click at [75, 124] on img "Previous" at bounding box center [78, 127] width 10 height 28
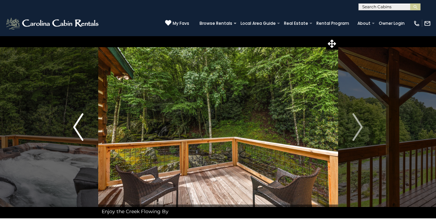
click at [80, 124] on img "Previous" at bounding box center [78, 127] width 10 height 28
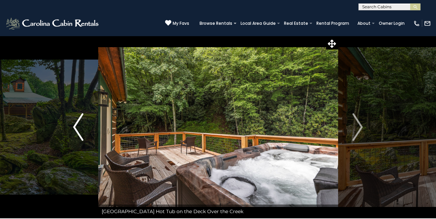
click at [80, 124] on img "Previous" at bounding box center [78, 127] width 10 height 28
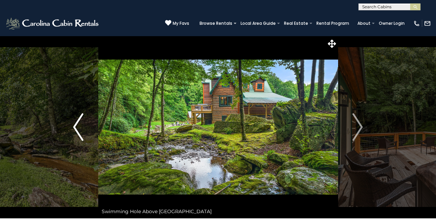
click at [80, 124] on img "Previous" at bounding box center [78, 127] width 10 height 28
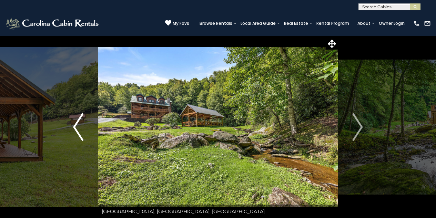
click at [80, 124] on img "Previous" at bounding box center [78, 127] width 10 height 28
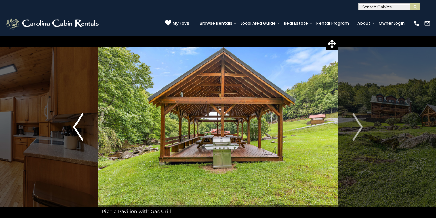
click at [80, 124] on img "Previous" at bounding box center [78, 127] width 10 height 28
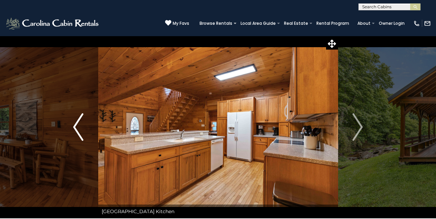
click at [80, 124] on img "Previous" at bounding box center [78, 127] width 10 height 28
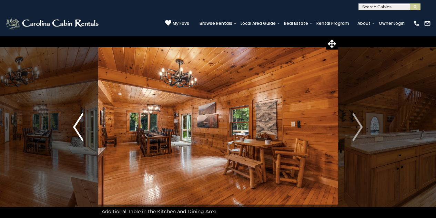
click at [80, 124] on img "Previous" at bounding box center [78, 127] width 10 height 28
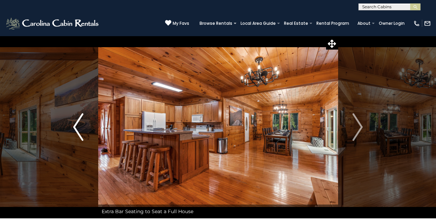
click at [75, 125] on img "Previous" at bounding box center [78, 127] width 10 height 28
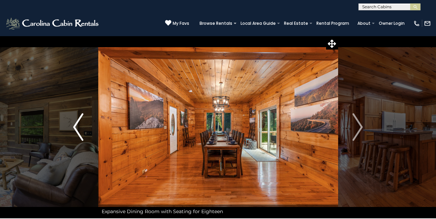
click at [75, 126] on img "Previous" at bounding box center [78, 127] width 10 height 28
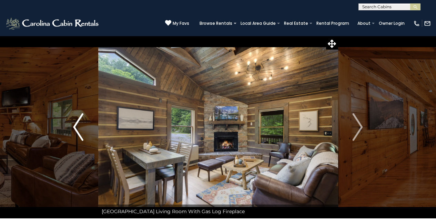
click at [75, 126] on img "Previous" at bounding box center [78, 127] width 10 height 28
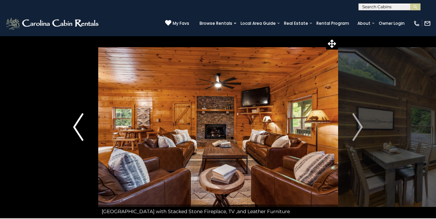
click at [75, 126] on img "Previous" at bounding box center [78, 127] width 10 height 28
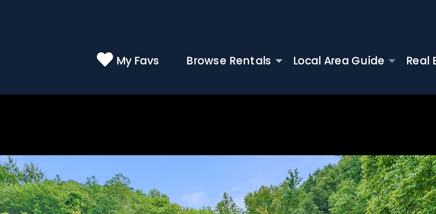
click at [173, 22] on span "My Favs" at bounding box center [181, 23] width 17 height 6
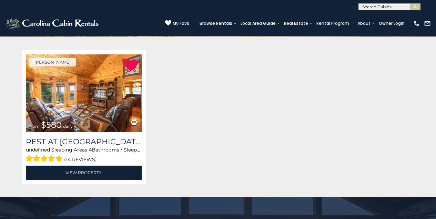
scroll to position [121, 0]
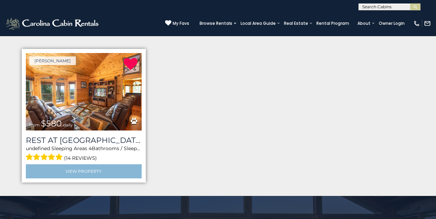
click at [76, 171] on link "View Property" at bounding box center [84, 171] width 116 height 14
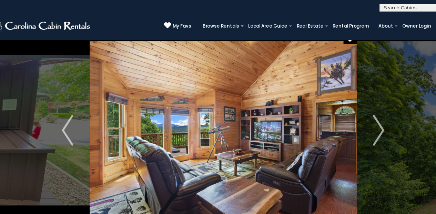
scroll to position [10, 0]
click at [353, 111] on img "Next" at bounding box center [358, 117] width 10 height 28
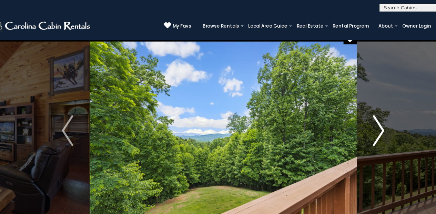
click at [353, 110] on img "Next" at bounding box center [358, 117] width 10 height 28
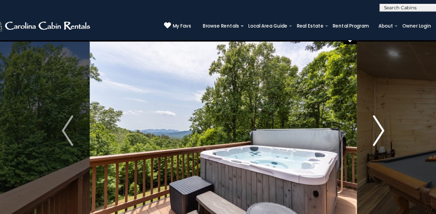
click at [353, 110] on img "Next" at bounding box center [358, 117] width 10 height 28
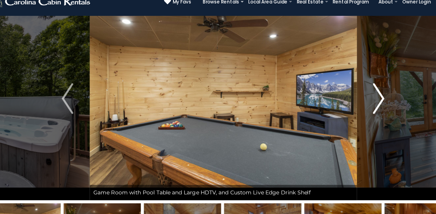
scroll to position [19, 0]
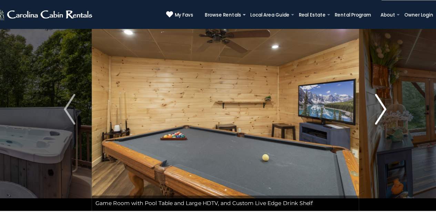
click at [353, 96] on img "Next" at bounding box center [358, 108] width 10 height 28
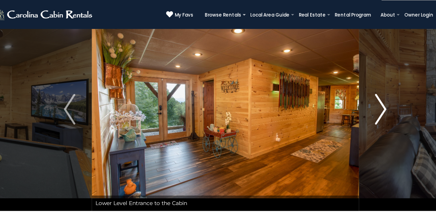
click at [353, 94] on img "Next" at bounding box center [358, 108] width 10 height 28
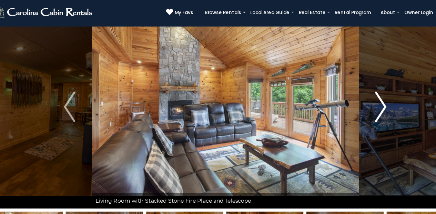
click at [353, 94] on img "Next" at bounding box center [358, 108] width 10 height 28
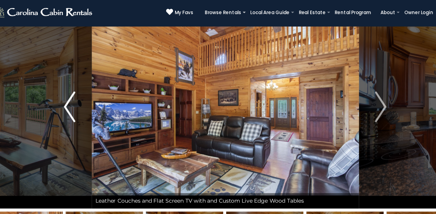
click at [73, 94] on img "Previous" at bounding box center [78, 108] width 10 height 28
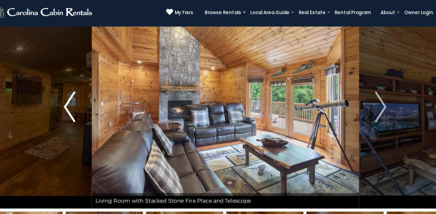
click at [73, 94] on img "Previous" at bounding box center [78, 108] width 10 height 28
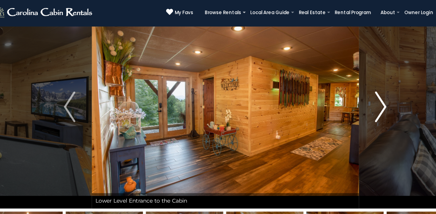
click at [353, 94] on img "Next" at bounding box center [358, 108] width 10 height 28
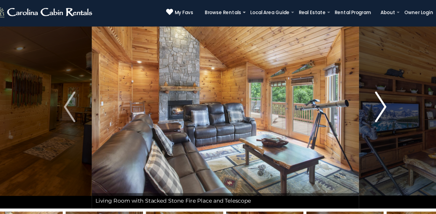
click at [353, 94] on img "Next" at bounding box center [358, 108] width 10 height 28
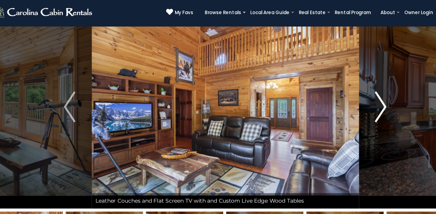
click at [353, 94] on img "Next" at bounding box center [358, 108] width 10 height 28
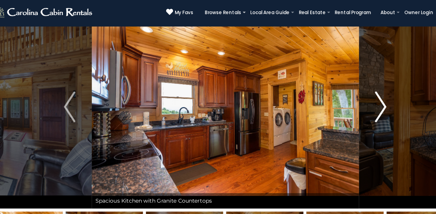
click at [353, 94] on img "Next" at bounding box center [358, 108] width 10 height 28
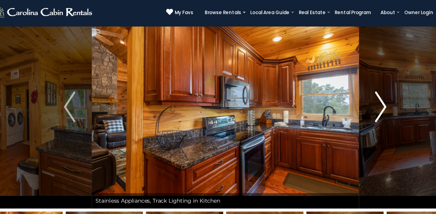
click at [353, 94] on img "Next" at bounding box center [358, 108] width 10 height 28
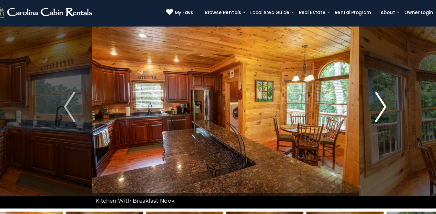
click at [353, 94] on img "Next" at bounding box center [358, 108] width 10 height 28
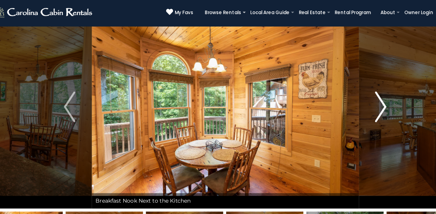
click at [353, 94] on img "Next" at bounding box center [358, 108] width 10 height 28
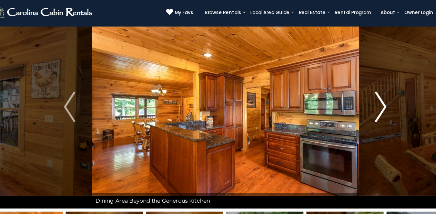
click at [353, 94] on img "Next" at bounding box center [358, 108] width 10 height 28
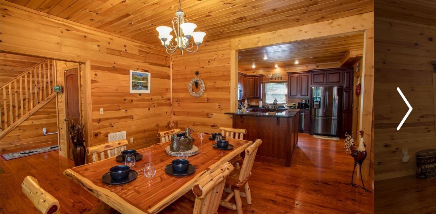
click at [353, 94] on img "Next" at bounding box center [358, 108] width 10 height 28
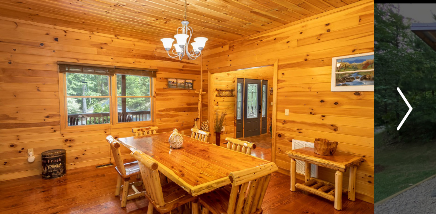
click at [353, 94] on img "Next" at bounding box center [358, 108] width 10 height 28
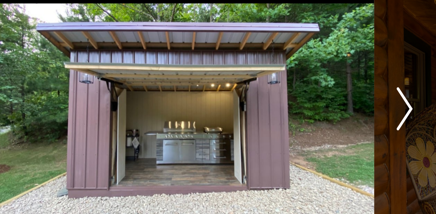
click at [353, 94] on img "Next" at bounding box center [358, 108] width 10 height 28
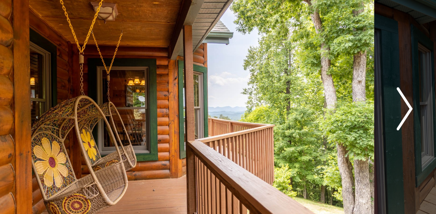
click at [353, 94] on img "Next" at bounding box center [358, 108] width 10 height 28
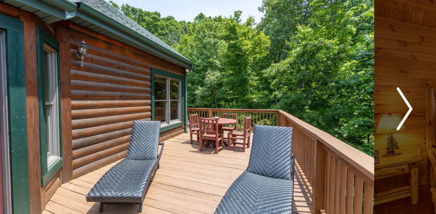
click at [353, 94] on img "Next" at bounding box center [358, 108] width 10 height 28
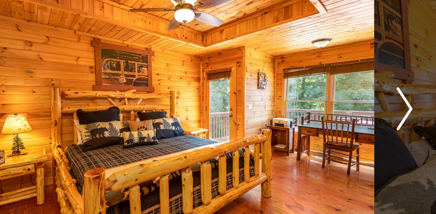
click at [353, 94] on img "Next" at bounding box center [358, 108] width 10 height 28
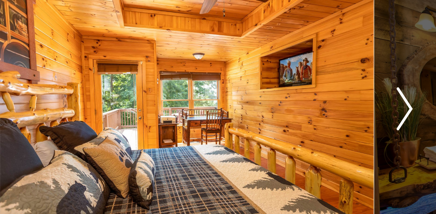
click at [353, 94] on img "Next" at bounding box center [358, 108] width 10 height 28
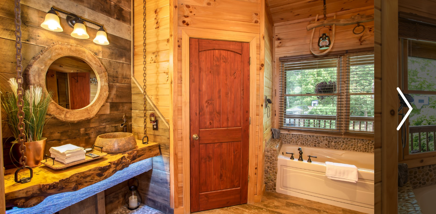
click at [353, 94] on img "Next" at bounding box center [358, 108] width 10 height 28
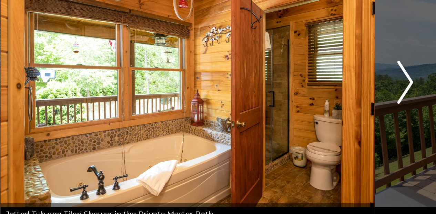
click at [353, 94] on img "Next" at bounding box center [358, 108] width 10 height 28
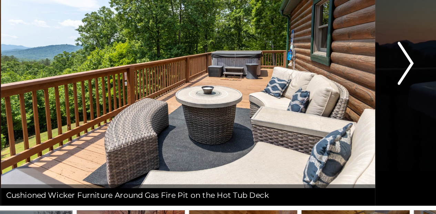
click at [353, 94] on img "Next" at bounding box center [358, 108] width 10 height 28
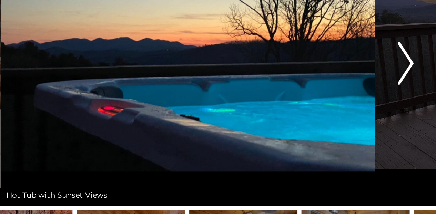
click at [353, 94] on img "Next" at bounding box center [358, 108] width 10 height 28
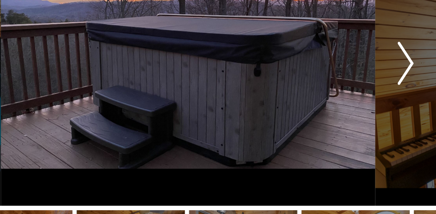
click at [353, 94] on img "Next" at bounding box center [358, 108] width 10 height 28
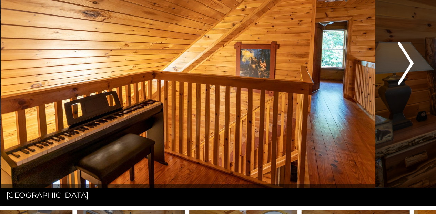
click at [353, 94] on img "Next" at bounding box center [358, 108] width 10 height 28
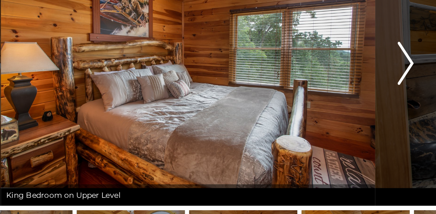
click at [353, 94] on img "Next" at bounding box center [358, 108] width 10 height 28
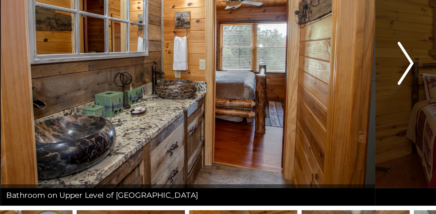
click at [353, 94] on img "Next" at bounding box center [358, 108] width 10 height 28
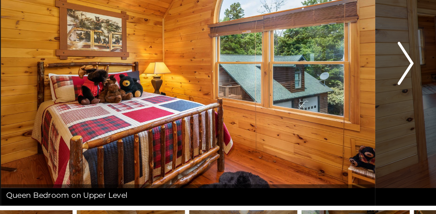
click at [353, 94] on img "Next" at bounding box center [358, 108] width 10 height 28
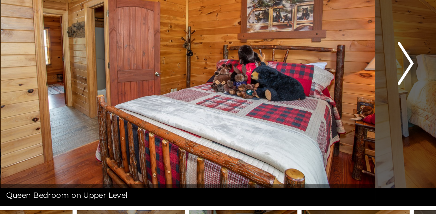
click at [353, 94] on img "Next" at bounding box center [358, 108] width 10 height 28
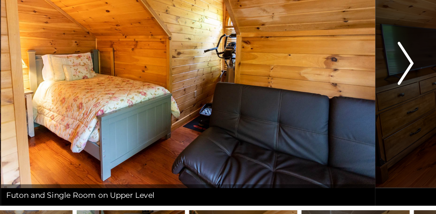
click at [353, 94] on img "Next" at bounding box center [358, 108] width 10 height 28
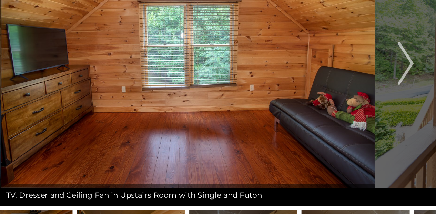
click at [98, 48] on img at bounding box center [218, 108] width 240 height 183
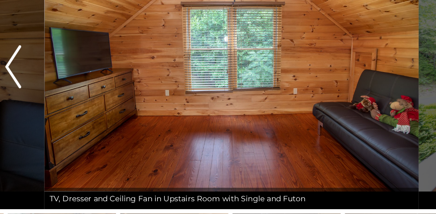
click at [73, 94] on img "Previous" at bounding box center [78, 108] width 10 height 28
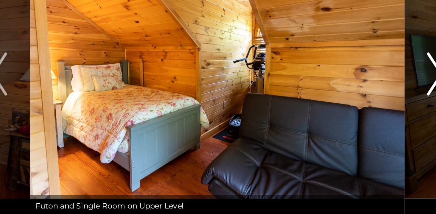
click at [353, 94] on img "Next" at bounding box center [358, 108] width 10 height 28
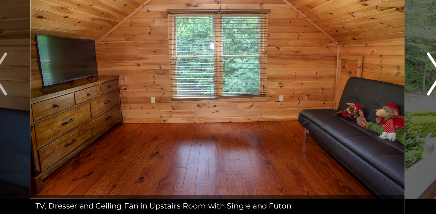
click at [353, 94] on img "Next" at bounding box center [358, 108] width 10 height 28
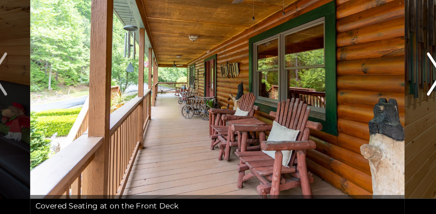
click at [353, 94] on img "Next" at bounding box center [358, 108] width 10 height 28
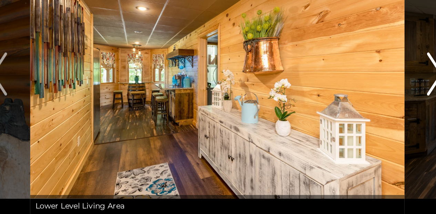
click at [353, 94] on img "Next" at bounding box center [358, 108] width 10 height 28
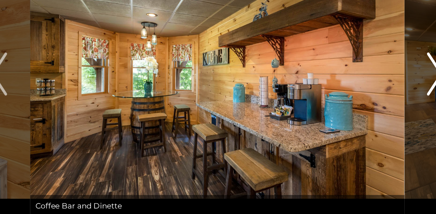
click at [353, 94] on img "Next" at bounding box center [358, 108] width 10 height 28
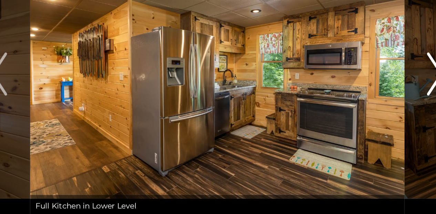
click at [353, 94] on img "Next" at bounding box center [358, 108] width 10 height 28
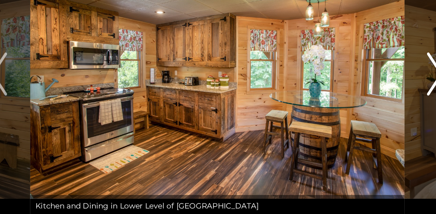
click at [353, 94] on img "Next" at bounding box center [358, 108] width 10 height 28
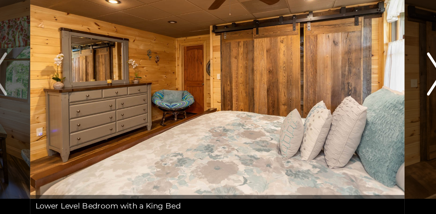
click at [353, 94] on img "Next" at bounding box center [358, 108] width 10 height 28
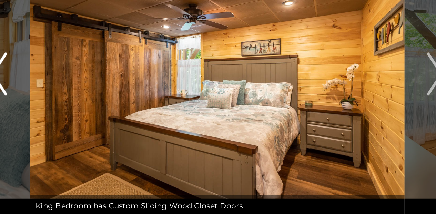
click at [73, 94] on img "Previous" at bounding box center [78, 108] width 10 height 28
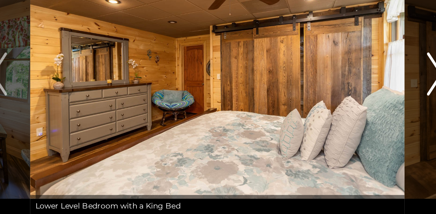
click at [353, 94] on img "Next" at bounding box center [358, 108] width 10 height 28
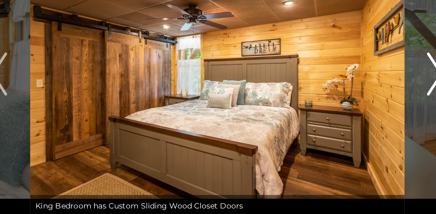
click at [353, 94] on img "Next" at bounding box center [358, 108] width 10 height 28
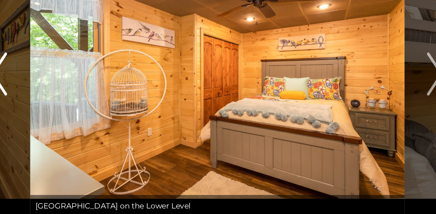
click at [73, 94] on img "Previous" at bounding box center [78, 108] width 10 height 28
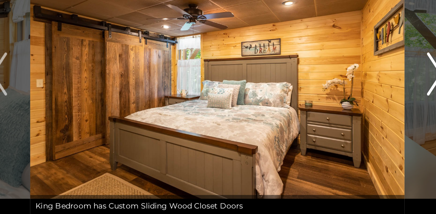
click at [353, 94] on img "Next" at bounding box center [358, 108] width 10 height 28
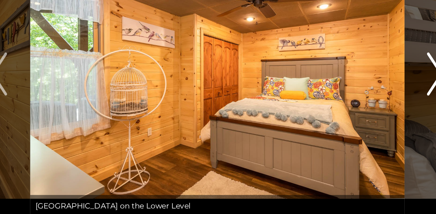
click at [353, 94] on img "Next" at bounding box center [358, 108] width 10 height 28
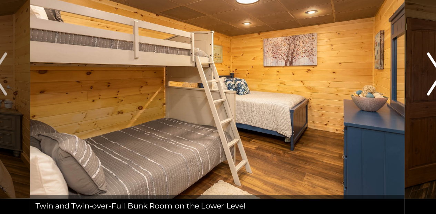
click at [353, 94] on img "Next" at bounding box center [358, 108] width 10 height 28
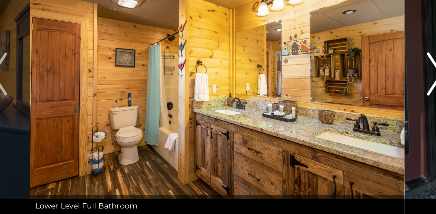
click at [353, 94] on img "Next" at bounding box center [358, 108] width 10 height 28
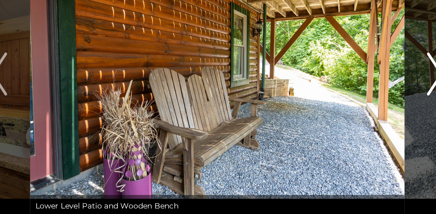
click at [353, 94] on img "Next" at bounding box center [358, 108] width 10 height 28
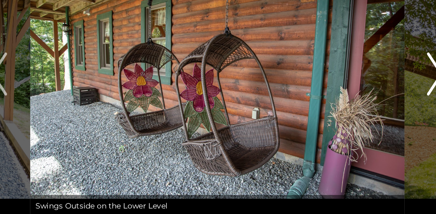
click at [353, 94] on img "Next" at bounding box center [358, 108] width 10 height 28
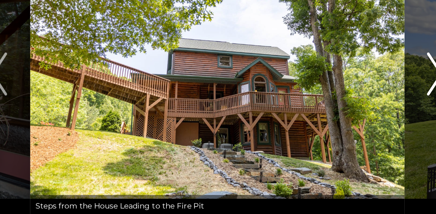
click at [353, 94] on img "Next" at bounding box center [358, 108] width 10 height 28
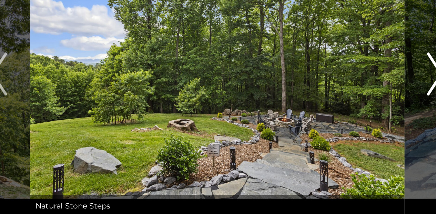
click at [353, 94] on img "Next" at bounding box center [358, 108] width 10 height 28
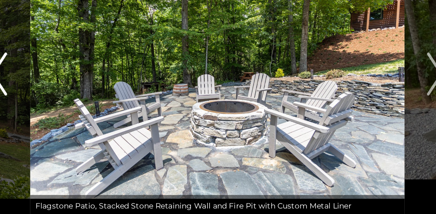
click at [73, 94] on img "Previous" at bounding box center [78, 108] width 10 height 28
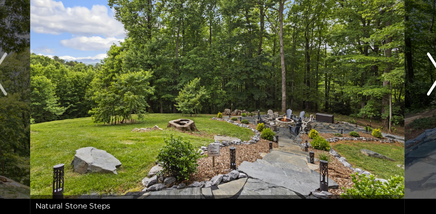
click at [353, 94] on img "Next" at bounding box center [358, 108] width 10 height 28
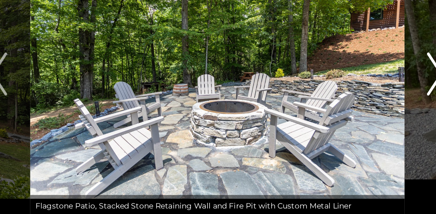
click at [353, 94] on img "Next" at bounding box center [358, 108] width 10 height 28
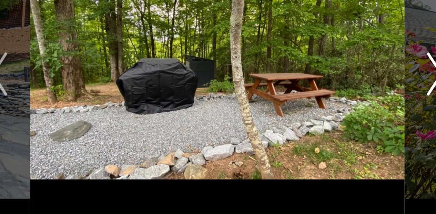
click at [353, 94] on img "Next" at bounding box center [358, 108] width 10 height 28
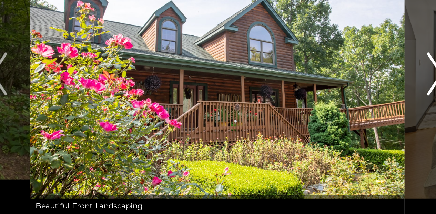
click at [353, 94] on img "Next" at bounding box center [358, 108] width 10 height 28
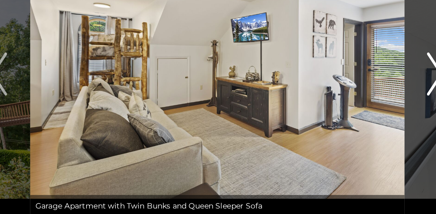
click at [353, 94] on img "Next" at bounding box center [358, 108] width 10 height 28
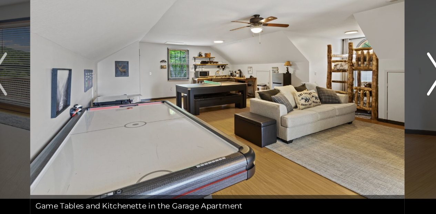
click at [353, 94] on img "Next" at bounding box center [358, 108] width 10 height 28
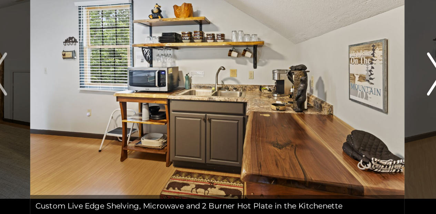
click at [353, 94] on img "Next" at bounding box center [358, 108] width 10 height 28
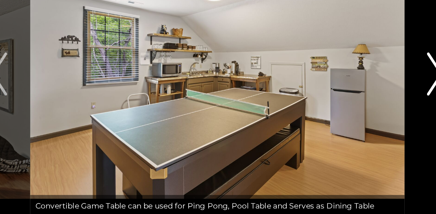
click at [353, 94] on img "Next" at bounding box center [358, 108] width 10 height 28
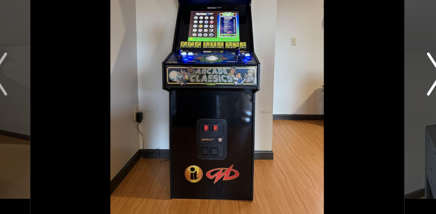
click at [353, 94] on img "Next" at bounding box center [358, 108] width 10 height 28
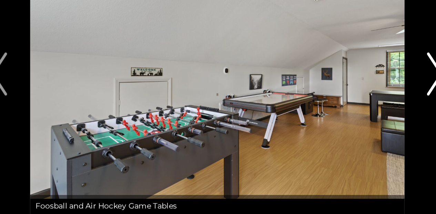
click at [353, 94] on img "Next" at bounding box center [358, 108] width 10 height 28
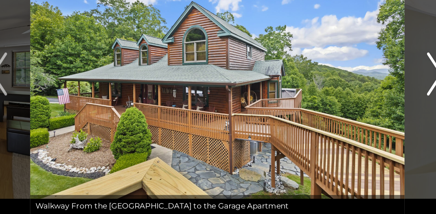
click at [353, 94] on img "Next" at bounding box center [358, 108] width 10 height 28
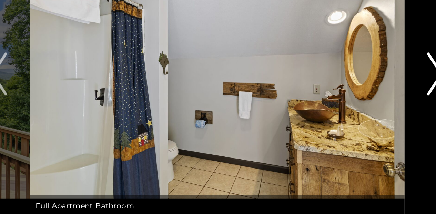
click at [353, 94] on img "Next" at bounding box center [358, 108] width 10 height 28
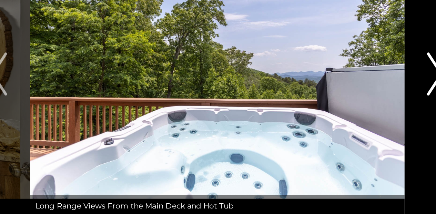
click at [353, 94] on img "Next" at bounding box center [358, 108] width 10 height 28
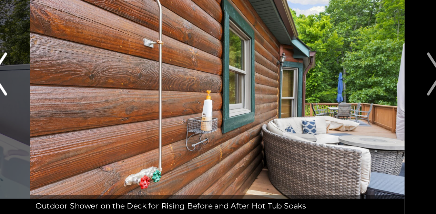
click at [73, 94] on img "Previous" at bounding box center [78, 108] width 10 height 28
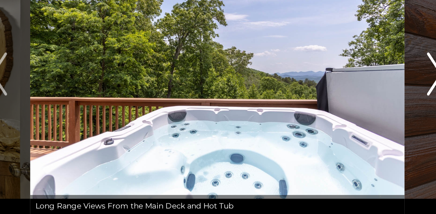
click at [353, 94] on img "Next" at bounding box center [358, 108] width 10 height 28
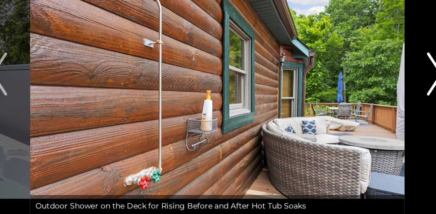
click at [353, 94] on img "Next" at bounding box center [358, 108] width 10 height 28
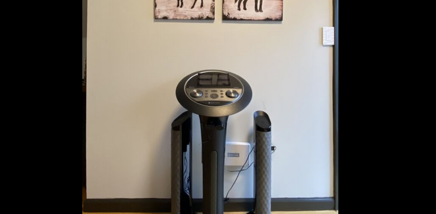
scroll to position [40, 0]
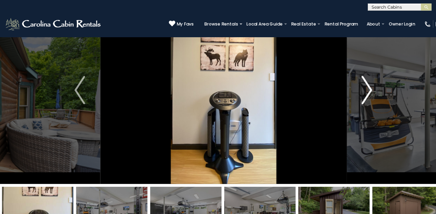
click at [356, 81] on img "Next" at bounding box center [358, 88] width 10 height 28
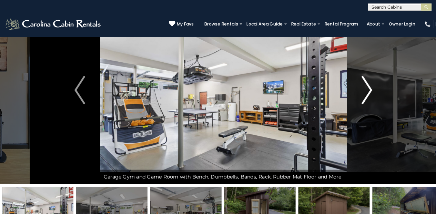
click at [358, 81] on img "Next" at bounding box center [358, 88] width 10 height 28
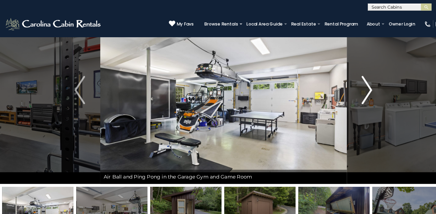
click at [357, 81] on img "Next" at bounding box center [358, 88] width 10 height 28
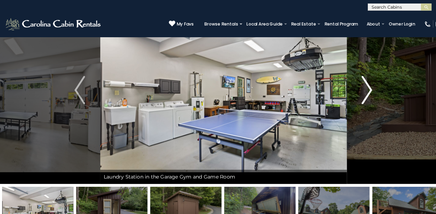
click at [357, 81] on img "Next" at bounding box center [358, 88] width 10 height 28
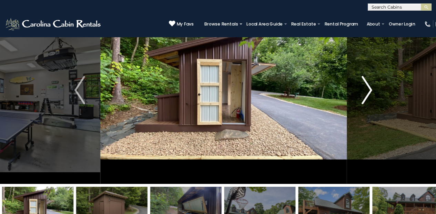
click at [357, 81] on img "Next" at bounding box center [358, 88] width 10 height 28
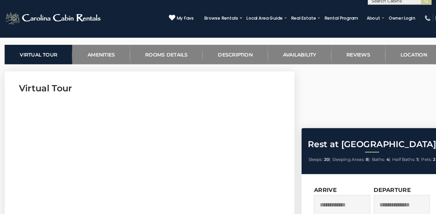
scroll to position [261, 0]
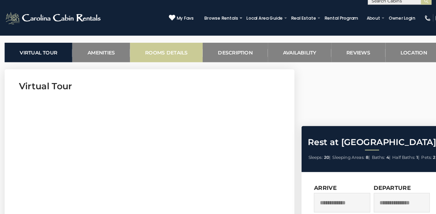
click at [161, 51] on link "Rooms Details" at bounding box center [162, 57] width 71 height 19
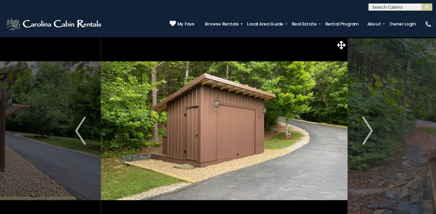
scroll to position [0, 0]
click at [359, 121] on img "Next" at bounding box center [358, 127] width 10 height 28
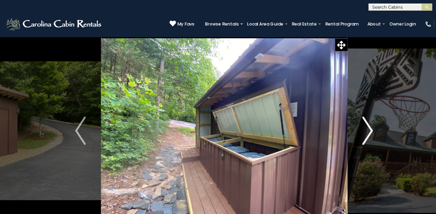
click at [359, 121] on img "Next" at bounding box center [358, 127] width 10 height 28
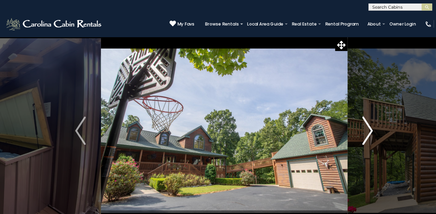
click at [359, 121] on img "Next" at bounding box center [358, 127] width 10 height 28
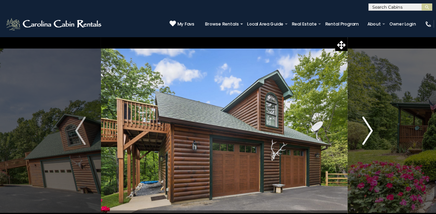
click at [359, 121] on img "Next" at bounding box center [358, 127] width 10 height 28
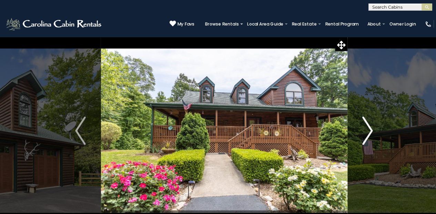
click at [358, 121] on img "Next" at bounding box center [358, 127] width 10 height 28
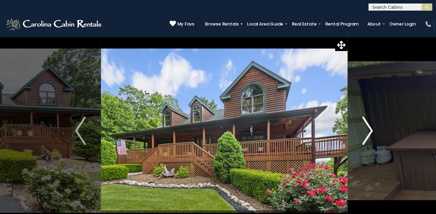
click at [358, 121] on img "Next" at bounding box center [358, 127] width 10 height 28
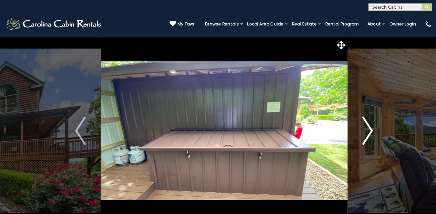
click at [358, 121] on img "Next" at bounding box center [358, 127] width 10 height 28
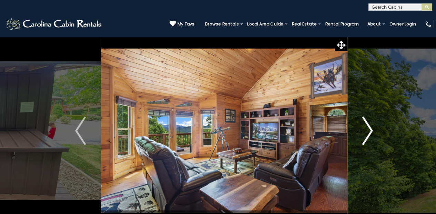
click at [358, 121] on img "Next" at bounding box center [358, 127] width 10 height 28
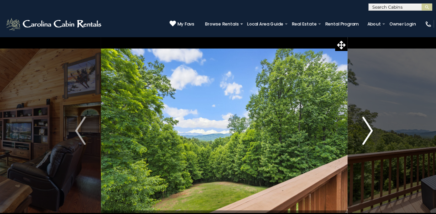
click at [358, 121] on img "Next" at bounding box center [358, 127] width 10 height 28
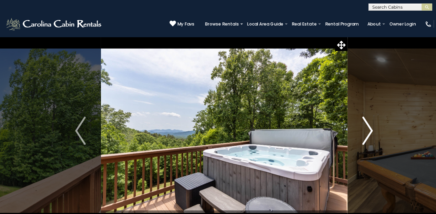
click at [358, 121] on img "Next" at bounding box center [358, 127] width 10 height 28
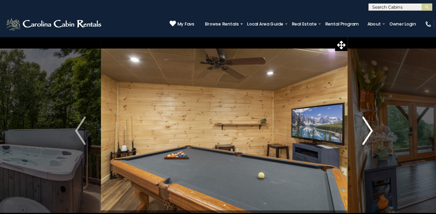
click at [358, 121] on img "Next" at bounding box center [358, 127] width 10 height 28
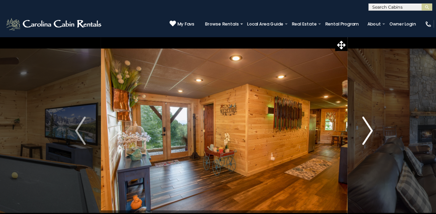
click at [358, 121] on img "Next" at bounding box center [358, 127] width 10 height 28
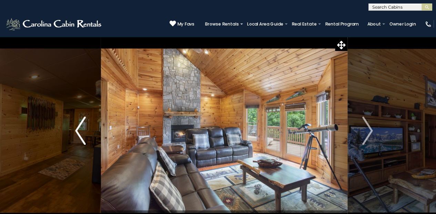
click at [74, 123] on img "Previous" at bounding box center [78, 127] width 10 height 28
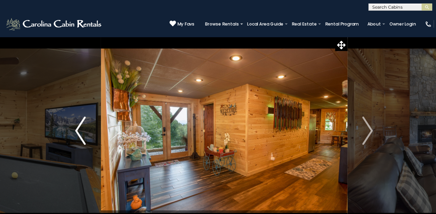
click at [74, 123] on img "Previous" at bounding box center [78, 127] width 10 height 28
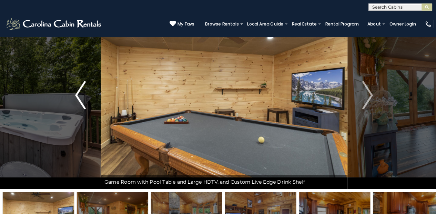
scroll to position [33, 0]
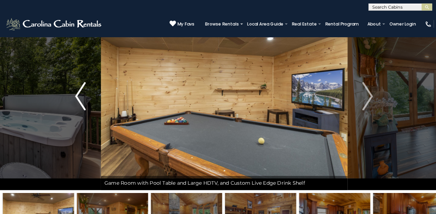
click at [75, 90] on img "Previous" at bounding box center [78, 94] width 10 height 28
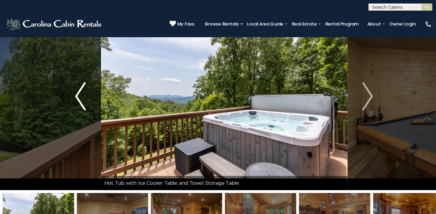
click at [75, 90] on img "Previous" at bounding box center [78, 94] width 10 height 28
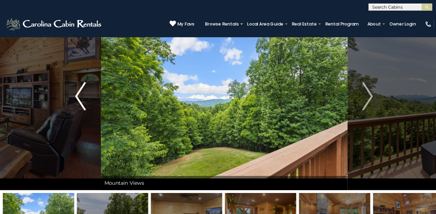
click at [75, 90] on img "Previous" at bounding box center [78, 94] width 10 height 28
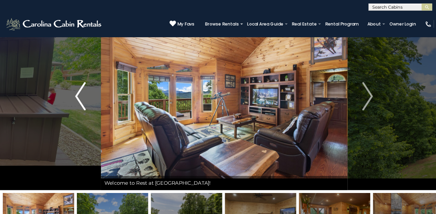
click at [75, 90] on img "Previous" at bounding box center [78, 94] width 10 height 28
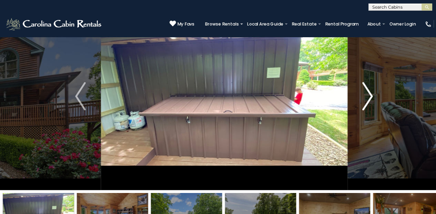
click at [362, 89] on img "Next" at bounding box center [358, 94] width 10 height 28
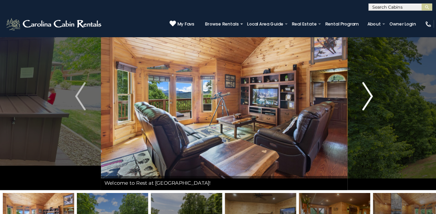
click at [362, 89] on img "Next" at bounding box center [358, 94] width 10 height 28
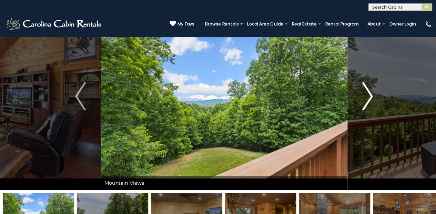
click at [362, 89] on img "Next" at bounding box center [358, 94] width 10 height 28
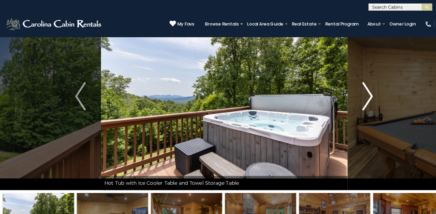
click at [362, 89] on img "Next" at bounding box center [358, 94] width 10 height 28
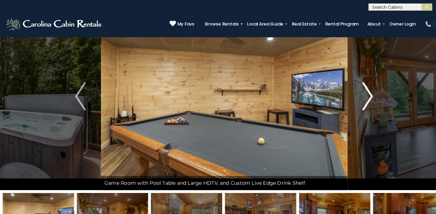
click at [361, 92] on img "Next" at bounding box center [358, 94] width 10 height 28
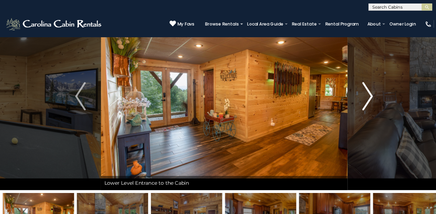
click at [361, 92] on img "Next" at bounding box center [358, 94] width 10 height 28
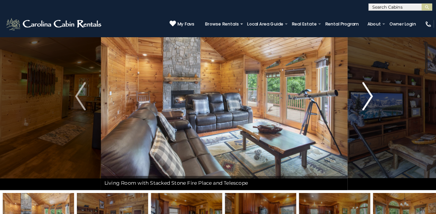
click at [360, 92] on img "Next" at bounding box center [358, 94] width 10 height 28
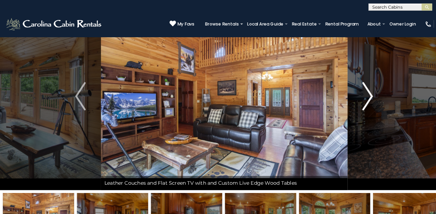
click at [360, 92] on img "Next" at bounding box center [358, 94] width 10 height 28
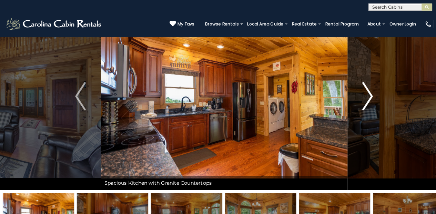
click at [359, 90] on img "Next" at bounding box center [358, 94] width 10 height 28
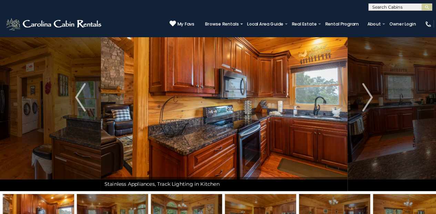
scroll to position [29, 0]
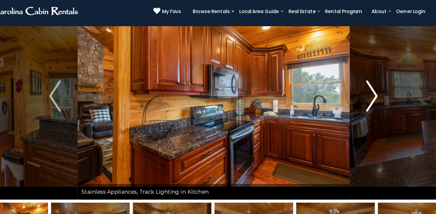
click at [353, 84] on img "Next" at bounding box center [358, 98] width 10 height 28
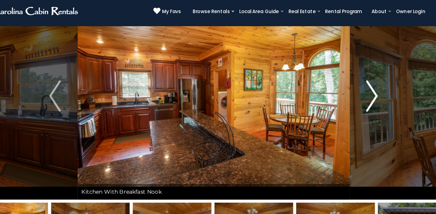
click at [353, 84] on img "Next" at bounding box center [358, 98] width 10 height 28
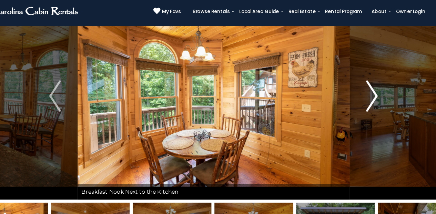
click at [353, 84] on img "Next" at bounding box center [358, 98] width 10 height 28
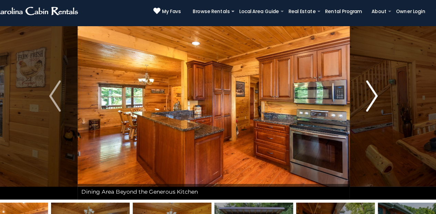
click at [353, 84] on img "Next" at bounding box center [358, 98] width 10 height 28
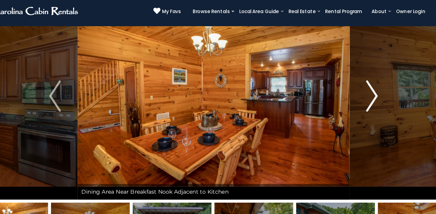
click at [353, 84] on img "Next" at bounding box center [358, 98] width 10 height 28
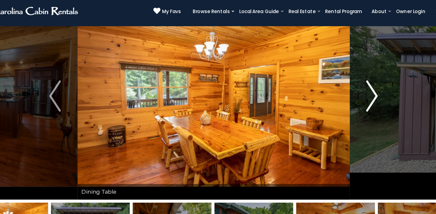
click at [353, 84] on img "Next" at bounding box center [358, 98] width 10 height 28
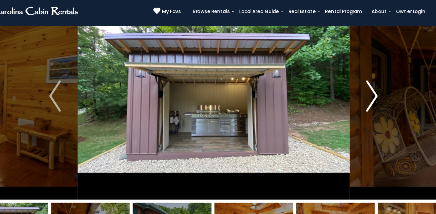
click at [353, 84] on img "Next" at bounding box center [358, 98] width 10 height 28
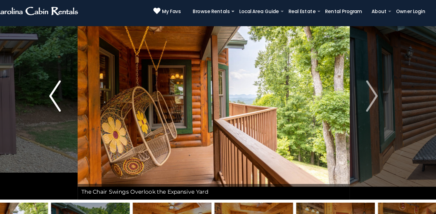
click at [73, 84] on img "Previous" at bounding box center [78, 98] width 10 height 28
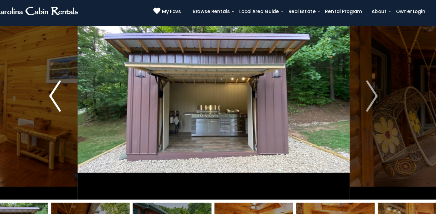
click at [73, 84] on img "Previous" at bounding box center [78, 98] width 10 height 28
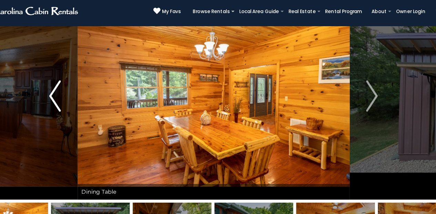
click at [73, 84] on img "Previous" at bounding box center [78, 98] width 10 height 28
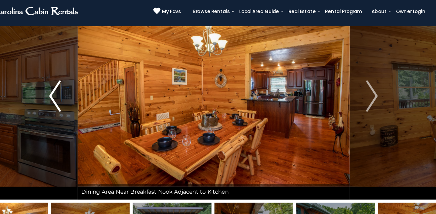
click at [73, 84] on img "Previous" at bounding box center [78, 98] width 10 height 28
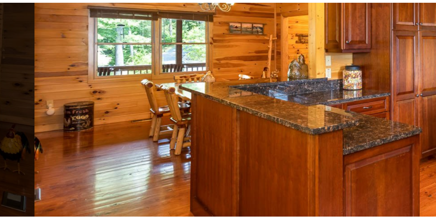
scroll to position [24, 0]
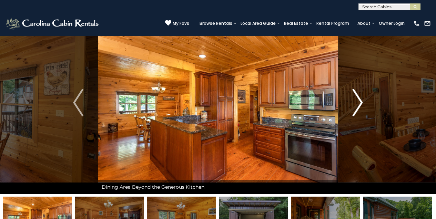
click at [360, 100] on img "Next" at bounding box center [358, 103] width 10 height 28
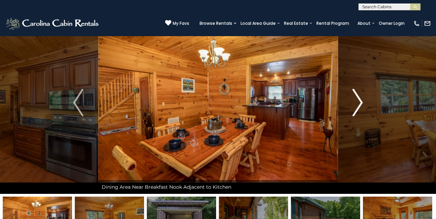
click at [360, 100] on img "Next" at bounding box center [358, 103] width 10 height 28
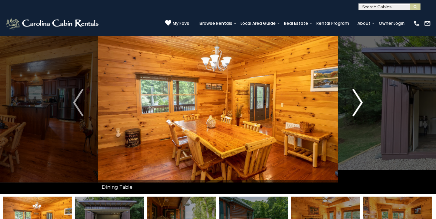
click at [360, 101] on img "Next" at bounding box center [358, 103] width 10 height 28
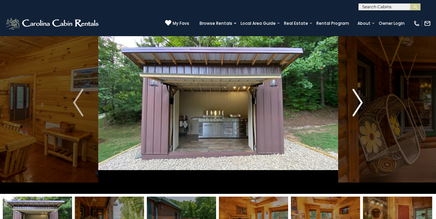
click at [360, 101] on img "Next" at bounding box center [358, 103] width 10 height 28
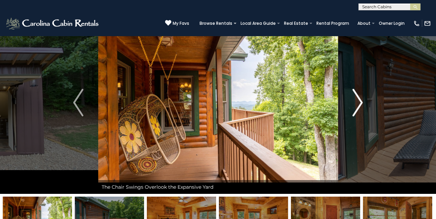
click at [360, 101] on img "Next" at bounding box center [358, 103] width 10 height 28
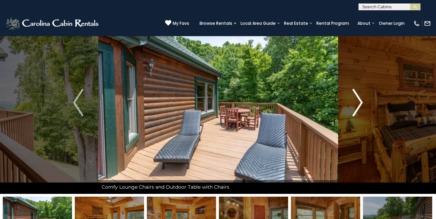
click at [363, 101] on button "Next" at bounding box center [358, 102] width 40 height 183
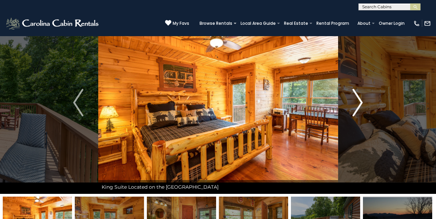
click at [363, 101] on img "Next" at bounding box center [358, 103] width 10 height 28
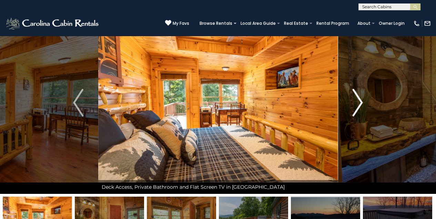
click at [363, 101] on img "Next" at bounding box center [358, 103] width 10 height 28
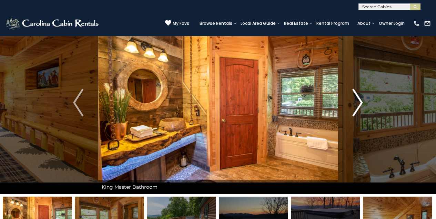
click at [363, 101] on img "Next" at bounding box center [358, 103] width 10 height 28
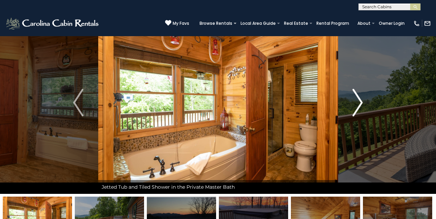
click at [363, 101] on img "Next" at bounding box center [358, 103] width 10 height 28
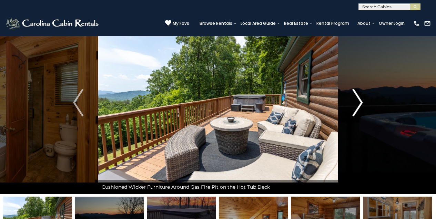
click at [363, 101] on img "Next" at bounding box center [358, 103] width 10 height 28
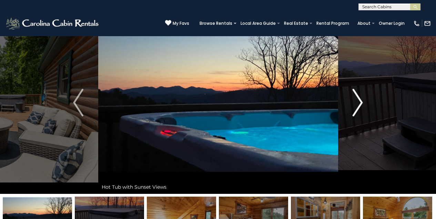
click at [363, 101] on img "Next" at bounding box center [358, 103] width 10 height 28
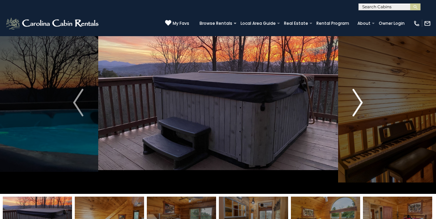
click at [363, 101] on img "Next" at bounding box center [358, 103] width 10 height 28
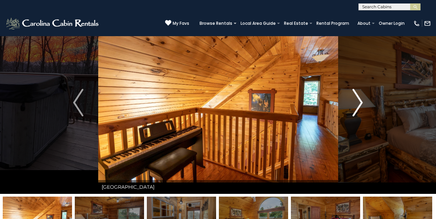
click at [363, 101] on img "Next" at bounding box center [358, 103] width 10 height 28
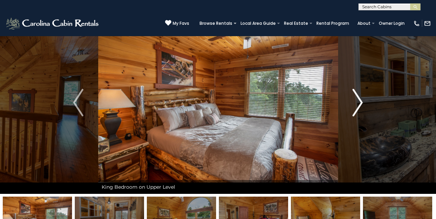
click at [363, 101] on img "Next" at bounding box center [358, 103] width 10 height 28
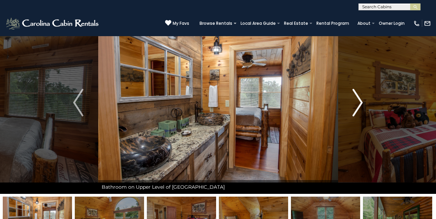
click at [360, 101] on img "Next" at bounding box center [358, 103] width 10 height 28
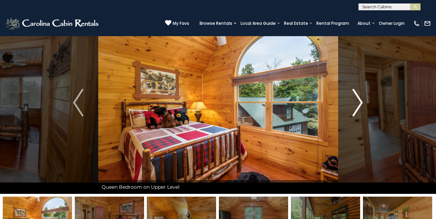
click at [362, 103] on img "Next" at bounding box center [358, 103] width 10 height 28
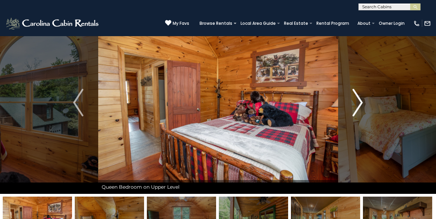
click at [362, 103] on img "Next" at bounding box center [358, 103] width 10 height 28
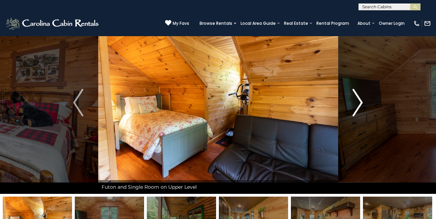
click at [362, 103] on img "Next" at bounding box center [358, 103] width 10 height 28
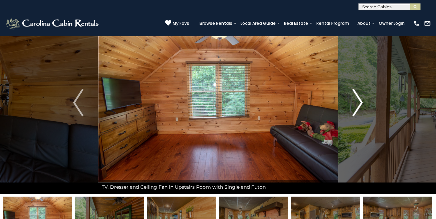
click at [361, 103] on img "Next" at bounding box center [358, 103] width 10 height 28
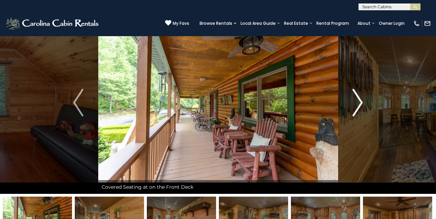
click at [361, 103] on img "Next" at bounding box center [358, 103] width 10 height 28
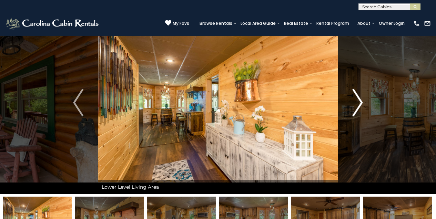
click at [361, 103] on img "Next" at bounding box center [358, 103] width 10 height 28
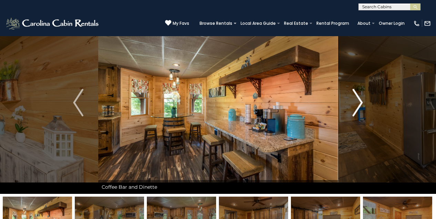
click at [361, 103] on img "Next" at bounding box center [358, 103] width 10 height 28
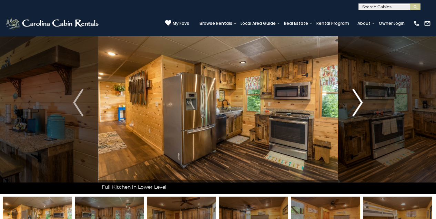
click at [361, 103] on img "Next" at bounding box center [358, 103] width 10 height 28
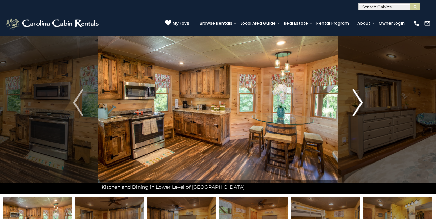
click at [361, 103] on img "Next" at bounding box center [358, 103] width 10 height 28
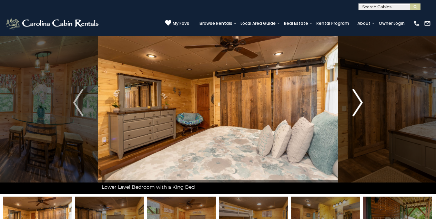
click at [361, 103] on img "Next" at bounding box center [358, 103] width 10 height 28
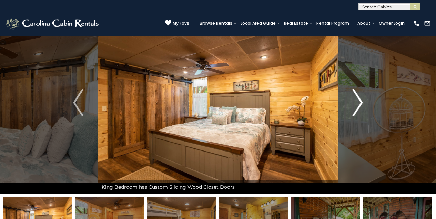
click at [361, 103] on img "Next" at bounding box center [358, 103] width 10 height 28
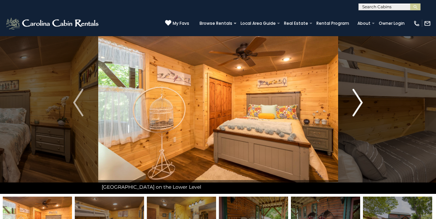
click at [361, 100] on img "Next" at bounding box center [358, 103] width 10 height 28
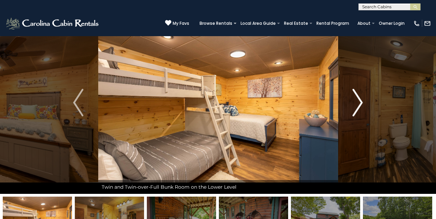
click at [360, 99] on img "Next" at bounding box center [358, 103] width 10 height 28
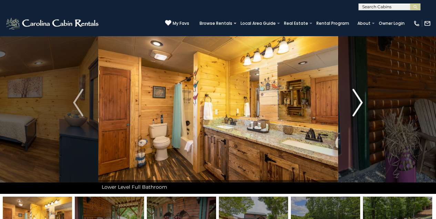
click at [360, 99] on img "Next" at bounding box center [358, 103] width 10 height 28
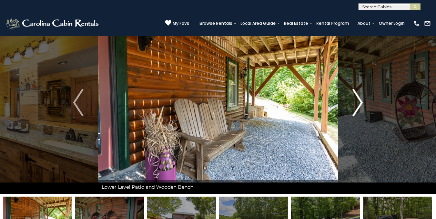
click at [360, 99] on img "Next" at bounding box center [358, 103] width 10 height 28
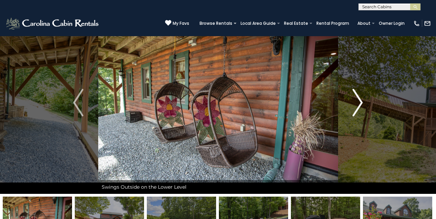
click at [360, 99] on img "Next" at bounding box center [358, 103] width 10 height 28
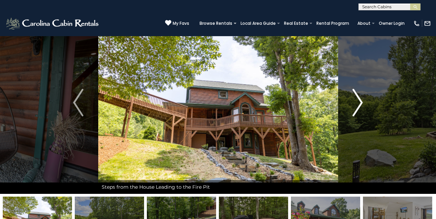
click at [360, 99] on img "Next" at bounding box center [358, 103] width 10 height 28
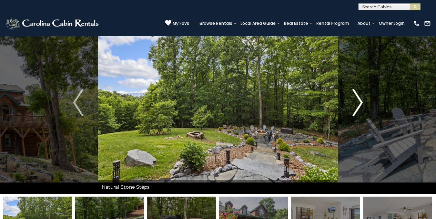
click at [360, 99] on img "Next" at bounding box center [358, 103] width 10 height 28
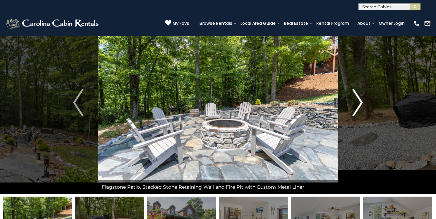
click at [360, 99] on img "Next" at bounding box center [358, 103] width 10 height 28
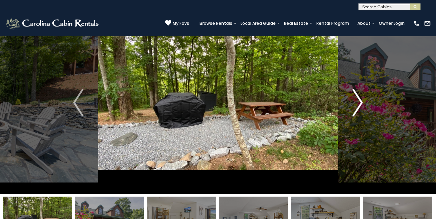
click at [360, 99] on img "Next" at bounding box center [358, 103] width 10 height 28
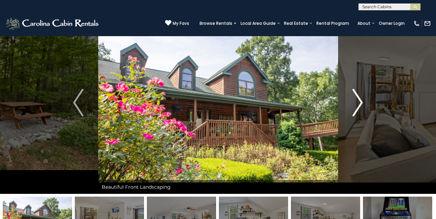
click at [360, 99] on img "Next" at bounding box center [358, 103] width 10 height 28
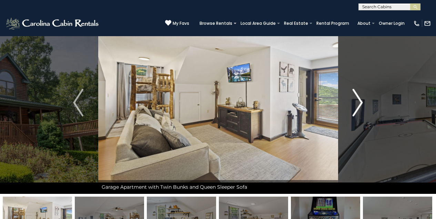
click at [356, 102] on img "Next" at bounding box center [358, 103] width 10 height 28
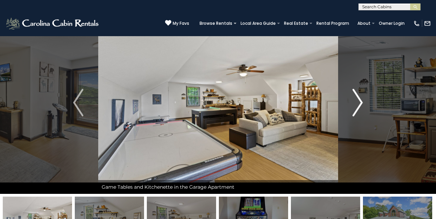
click at [357, 100] on img "Next" at bounding box center [358, 103] width 10 height 28
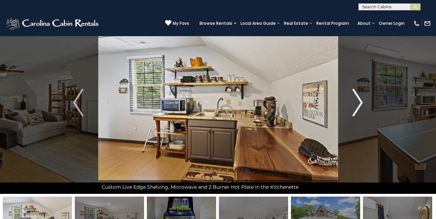
click at [357, 100] on img "Next" at bounding box center [358, 103] width 10 height 28
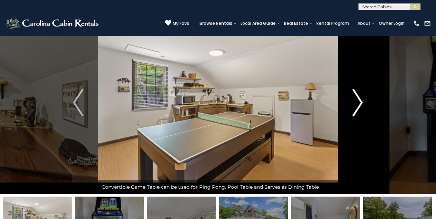
click at [357, 100] on img "Next" at bounding box center [358, 103] width 10 height 28
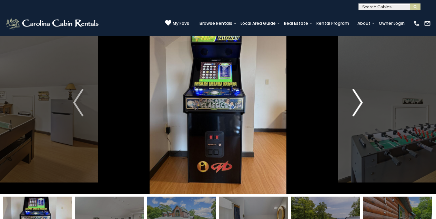
click at [357, 100] on img "Next" at bounding box center [358, 103] width 10 height 28
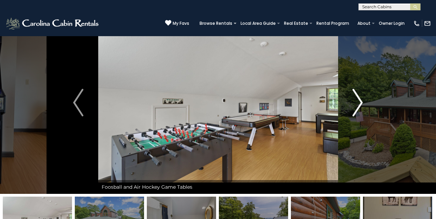
click at [357, 100] on img "Next" at bounding box center [358, 103] width 10 height 28
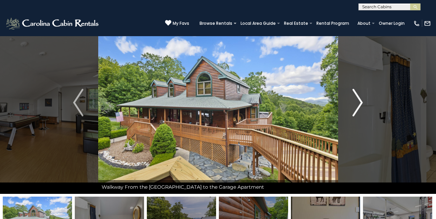
click at [357, 100] on img "Next" at bounding box center [358, 103] width 10 height 28
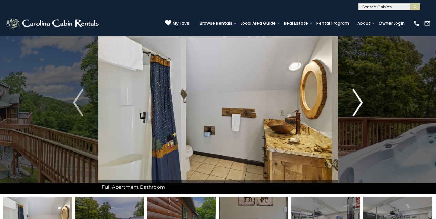
click at [357, 100] on img "Next" at bounding box center [358, 103] width 10 height 28
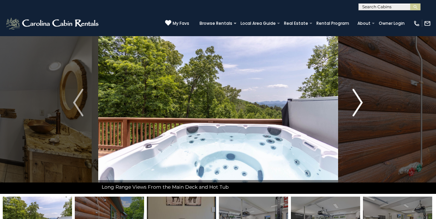
click at [360, 101] on img "Next" at bounding box center [358, 103] width 10 height 28
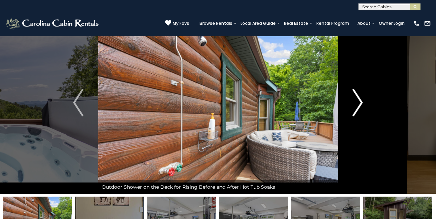
click at [360, 101] on img "Next" at bounding box center [358, 103] width 10 height 28
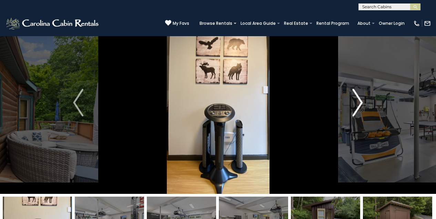
click at [360, 101] on img "Next" at bounding box center [358, 103] width 10 height 28
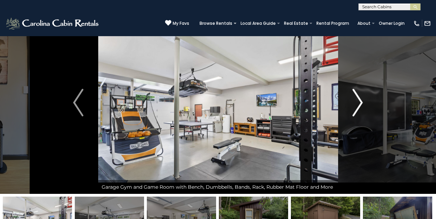
click at [360, 101] on img "Next" at bounding box center [358, 103] width 10 height 28
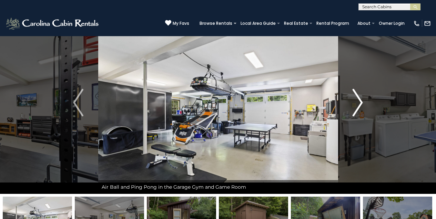
click at [360, 102] on img "Next" at bounding box center [358, 103] width 10 height 28
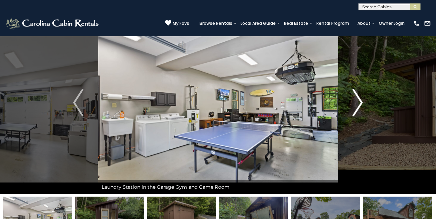
click at [360, 101] on img "Next" at bounding box center [358, 103] width 10 height 28
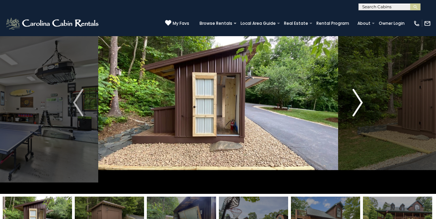
click at [360, 101] on img "Next" at bounding box center [358, 103] width 10 height 28
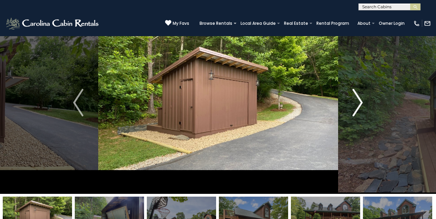
click at [360, 101] on img "Next" at bounding box center [358, 103] width 10 height 28
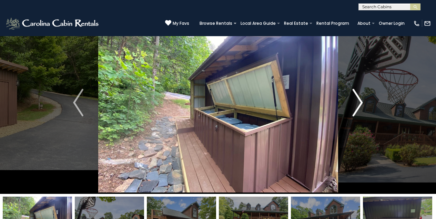
click at [360, 101] on img "Next" at bounding box center [358, 103] width 10 height 28
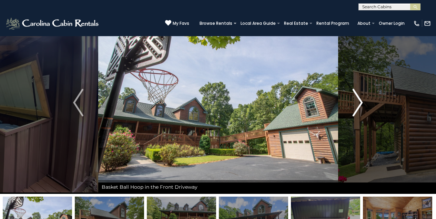
click at [359, 100] on img "Next" at bounding box center [358, 103] width 10 height 28
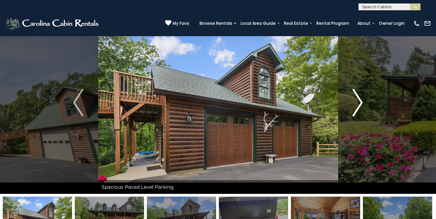
click at [359, 98] on img "Next" at bounding box center [358, 103] width 10 height 28
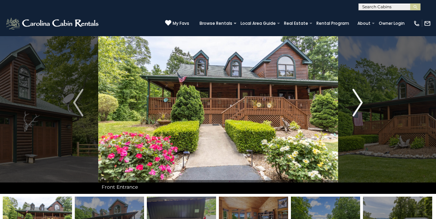
click at [359, 98] on img "Next" at bounding box center [358, 103] width 10 height 28
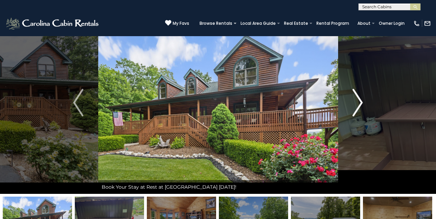
click at [359, 98] on img "Next" at bounding box center [358, 103] width 10 height 28
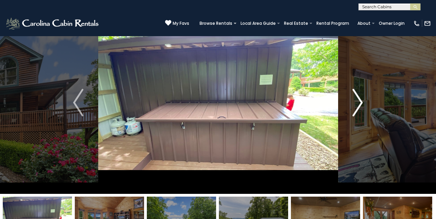
click at [359, 98] on img "Next" at bounding box center [358, 103] width 10 height 28
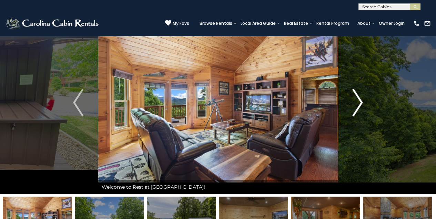
click at [359, 98] on img "Next" at bounding box center [358, 103] width 10 height 28
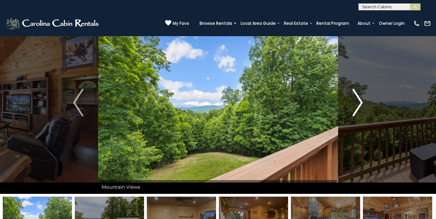
click at [359, 98] on img "Next" at bounding box center [358, 103] width 10 height 28
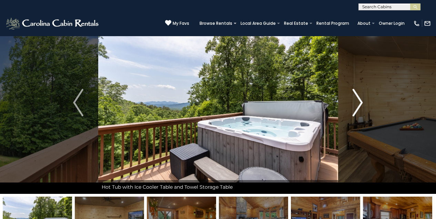
click at [359, 98] on img "Next" at bounding box center [358, 103] width 10 height 28
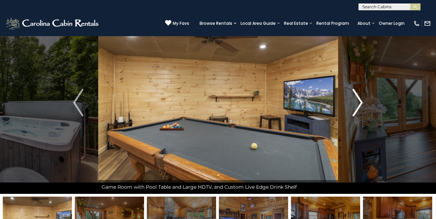
click at [359, 98] on img "Next" at bounding box center [358, 103] width 10 height 28
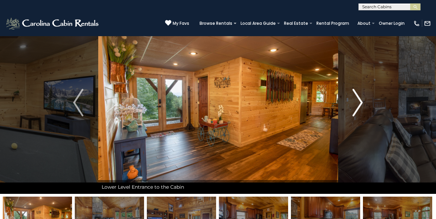
click at [359, 100] on img "Next" at bounding box center [358, 103] width 10 height 28
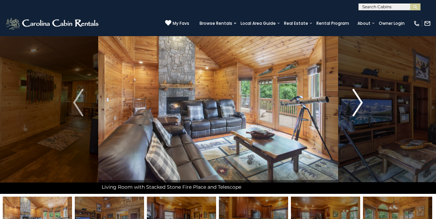
click at [359, 100] on img "Next" at bounding box center [358, 103] width 10 height 28
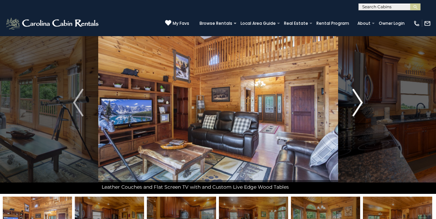
click at [359, 100] on img "Next" at bounding box center [358, 103] width 10 height 28
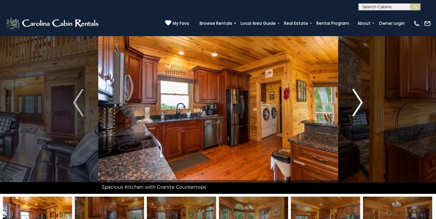
click at [359, 100] on img "Next" at bounding box center [358, 103] width 10 height 28
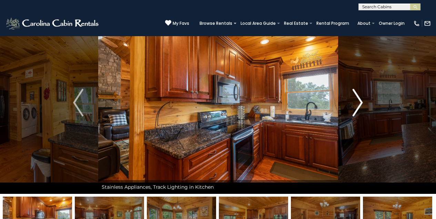
click at [359, 100] on img "Next" at bounding box center [358, 103] width 10 height 28
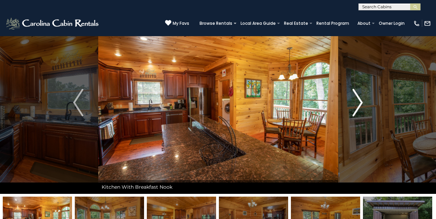
click at [359, 100] on img "Next" at bounding box center [358, 103] width 10 height 28
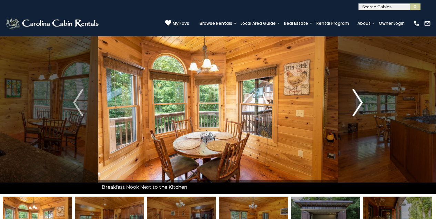
click at [359, 100] on img "Next" at bounding box center [358, 103] width 10 height 28
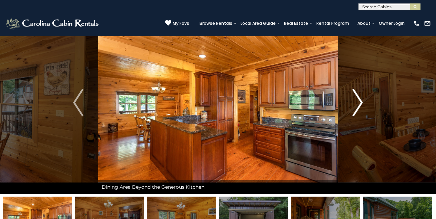
click at [359, 100] on img "Next" at bounding box center [358, 103] width 10 height 28
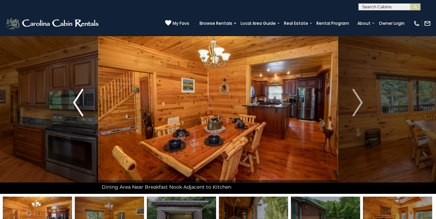
click at [78, 96] on img "Previous" at bounding box center [78, 103] width 10 height 28
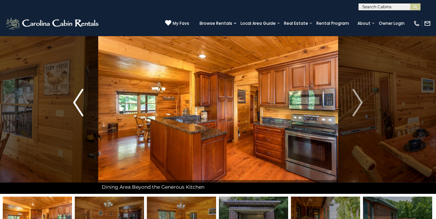
click at [78, 96] on img "Previous" at bounding box center [78, 103] width 10 height 28
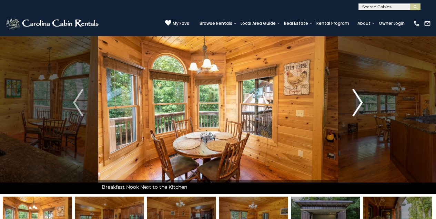
click at [359, 102] on img "Next" at bounding box center [358, 103] width 10 height 28
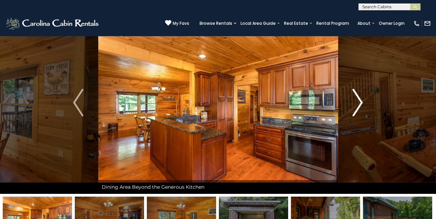
click at [361, 101] on img "Next" at bounding box center [358, 103] width 10 height 28
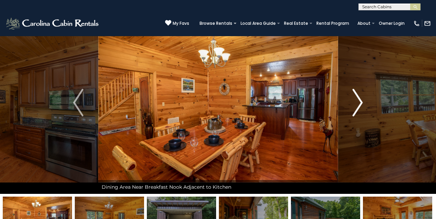
click at [361, 101] on img "Next" at bounding box center [358, 103] width 10 height 28
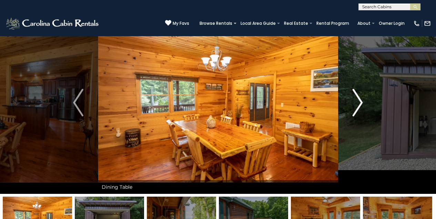
click at [361, 101] on img "Next" at bounding box center [358, 103] width 10 height 28
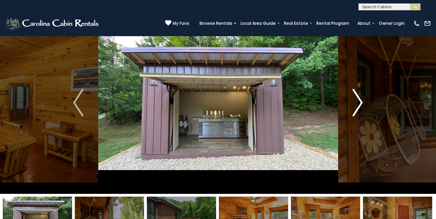
click at [361, 101] on img "Next" at bounding box center [358, 103] width 10 height 28
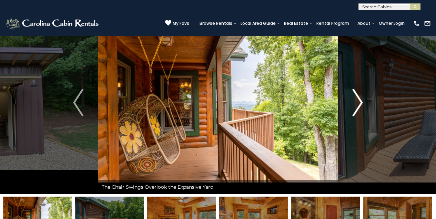
click at [361, 101] on img "Next" at bounding box center [358, 103] width 10 height 28
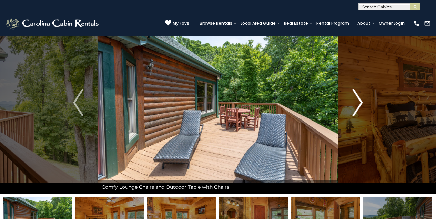
click at [361, 101] on img "Next" at bounding box center [358, 103] width 10 height 28
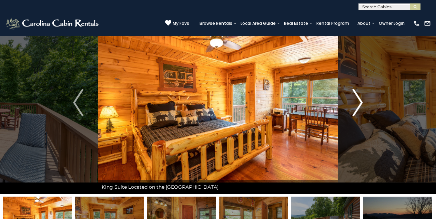
click at [361, 101] on img "Next" at bounding box center [358, 103] width 10 height 28
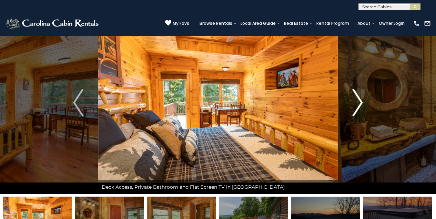
click at [361, 101] on img "Next" at bounding box center [358, 103] width 10 height 28
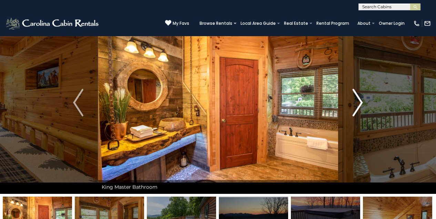
click at [362, 101] on img "Next" at bounding box center [358, 103] width 10 height 28
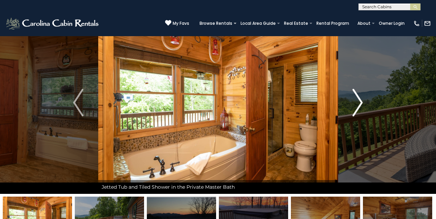
click at [362, 101] on img "Next" at bounding box center [358, 103] width 10 height 28
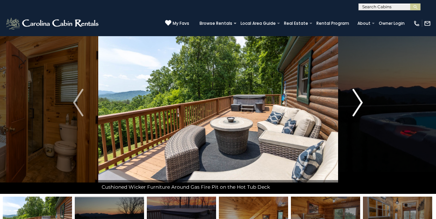
click at [363, 101] on img "Next" at bounding box center [358, 103] width 10 height 28
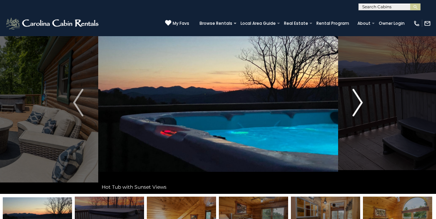
click at [363, 101] on img "Next" at bounding box center [358, 103] width 10 height 28
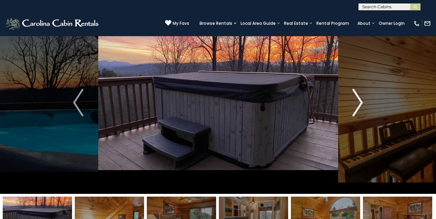
click at [363, 101] on img "Next" at bounding box center [358, 103] width 10 height 28
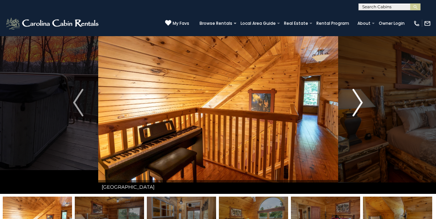
click at [363, 101] on img "Next" at bounding box center [358, 103] width 10 height 28
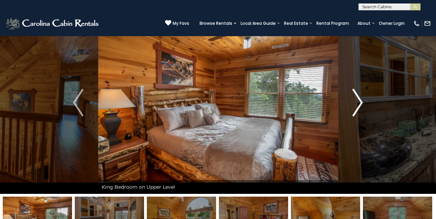
click at [363, 101] on img "Next" at bounding box center [358, 103] width 10 height 28
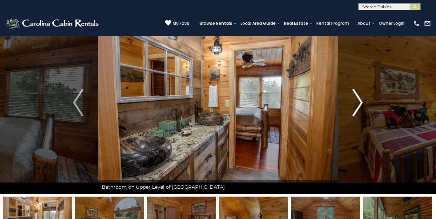
click at [363, 100] on img "Next" at bounding box center [358, 103] width 10 height 28
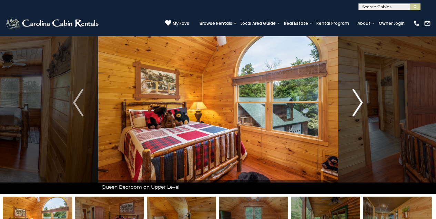
click at [363, 100] on img "Next" at bounding box center [358, 103] width 10 height 28
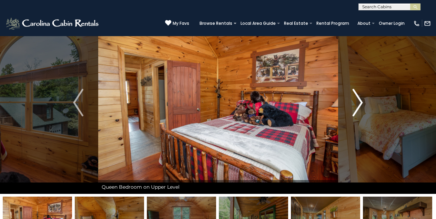
click at [363, 100] on img "Next" at bounding box center [358, 103] width 10 height 28
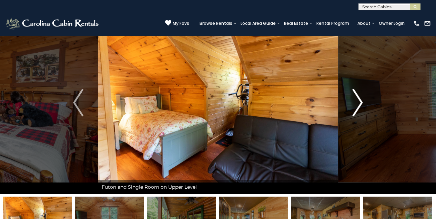
click at [366, 96] on button "Next" at bounding box center [358, 102] width 40 height 183
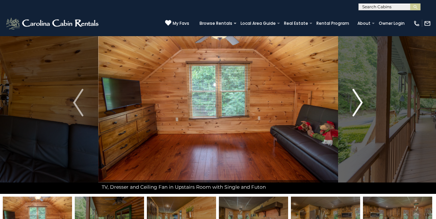
click at [366, 96] on button "Next" at bounding box center [358, 102] width 40 height 183
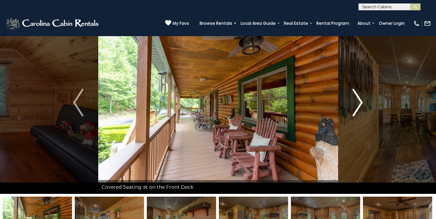
click at [359, 102] on img "Next" at bounding box center [358, 103] width 10 height 28
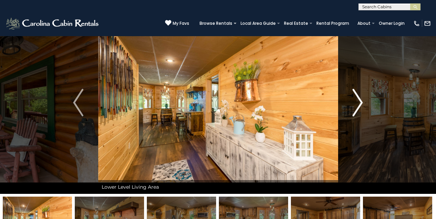
click at [359, 102] on img "Next" at bounding box center [358, 103] width 10 height 28
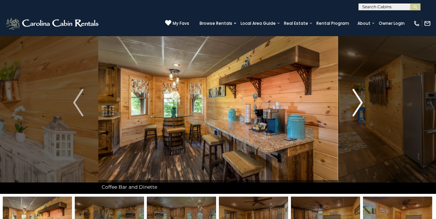
click at [359, 102] on img "Next" at bounding box center [358, 103] width 10 height 28
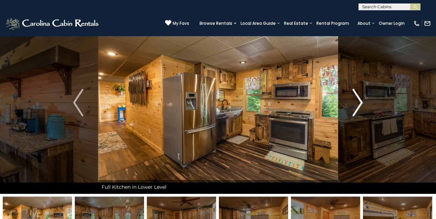
click at [359, 102] on img "Next" at bounding box center [358, 103] width 10 height 28
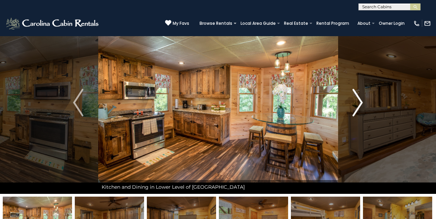
click at [359, 102] on img "Next" at bounding box center [358, 103] width 10 height 28
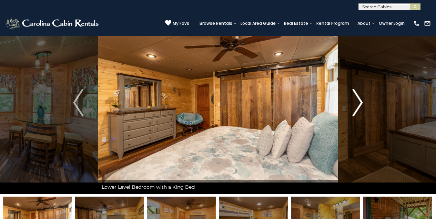
click at [359, 101] on img "Next" at bounding box center [358, 103] width 10 height 28
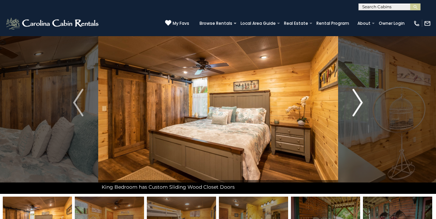
click at [360, 101] on img "Next" at bounding box center [358, 103] width 10 height 28
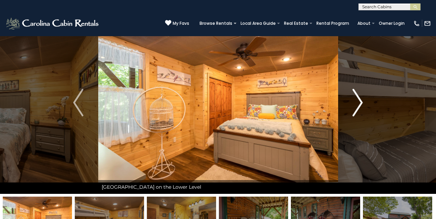
click at [361, 100] on img "Next" at bounding box center [358, 103] width 10 height 28
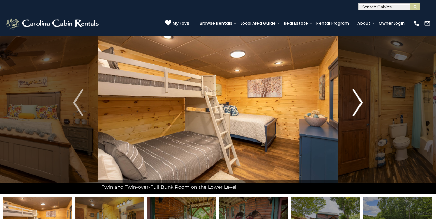
click at [358, 102] on img "Next" at bounding box center [358, 103] width 10 height 28
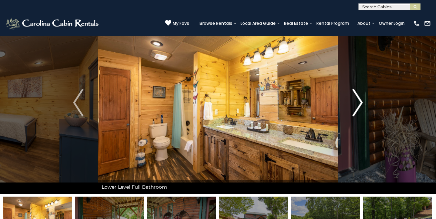
click at [358, 102] on img "Next" at bounding box center [358, 103] width 10 height 28
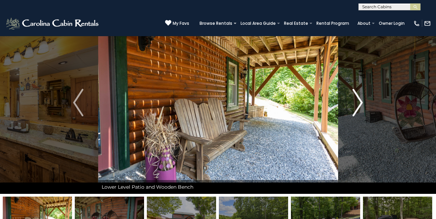
click at [358, 102] on img "Next" at bounding box center [358, 103] width 10 height 28
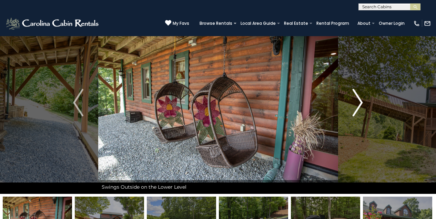
click at [358, 102] on img "Next" at bounding box center [358, 103] width 10 height 28
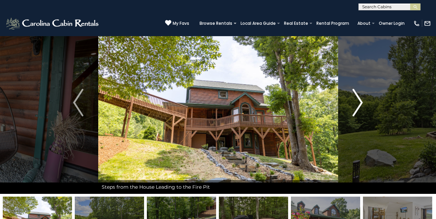
click at [358, 102] on img "Next" at bounding box center [358, 103] width 10 height 28
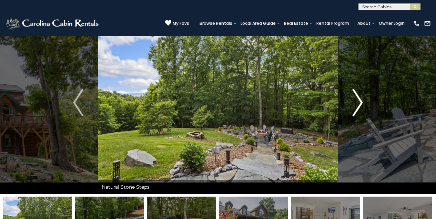
click at [358, 102] on img "Next" at bounding box center [358, 103] width 10 height 28
